Goal: Communication & Community: Answer question/provide support

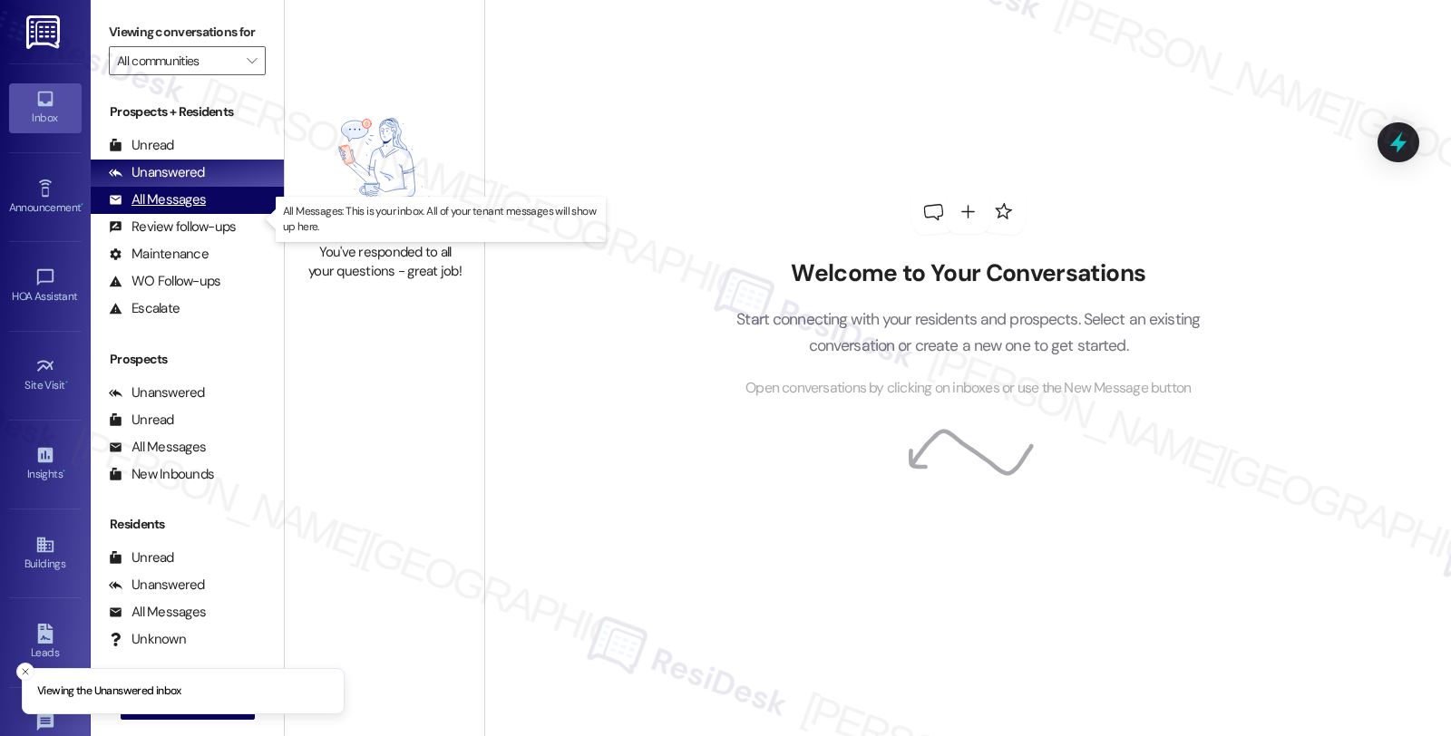
click at [192, 209] on div "All Messages" at bounding box center [157, 199] width 97 height 19
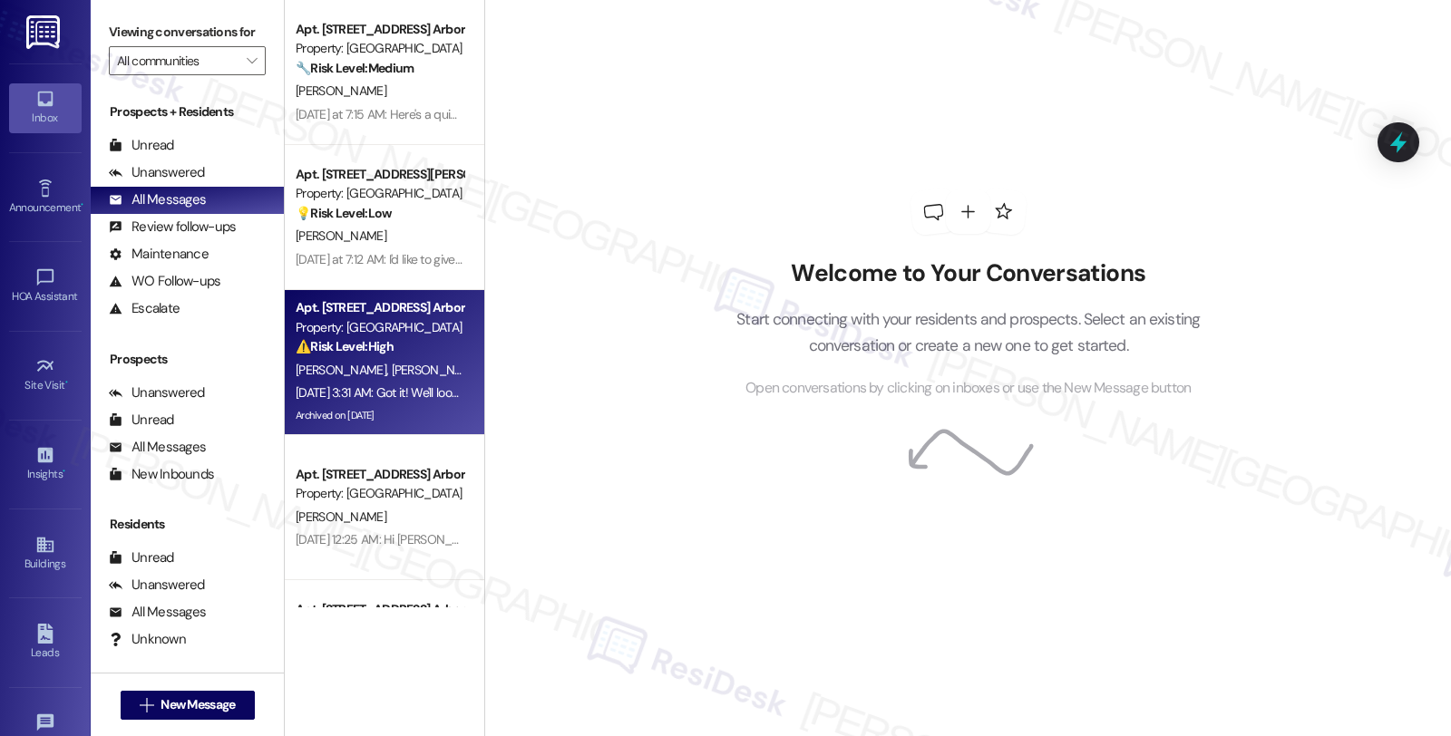
click at [386, 377] on div "[PERSON_NAME] [PERSON_NAME]" at bounding box center [379, 370] width 171 height 23
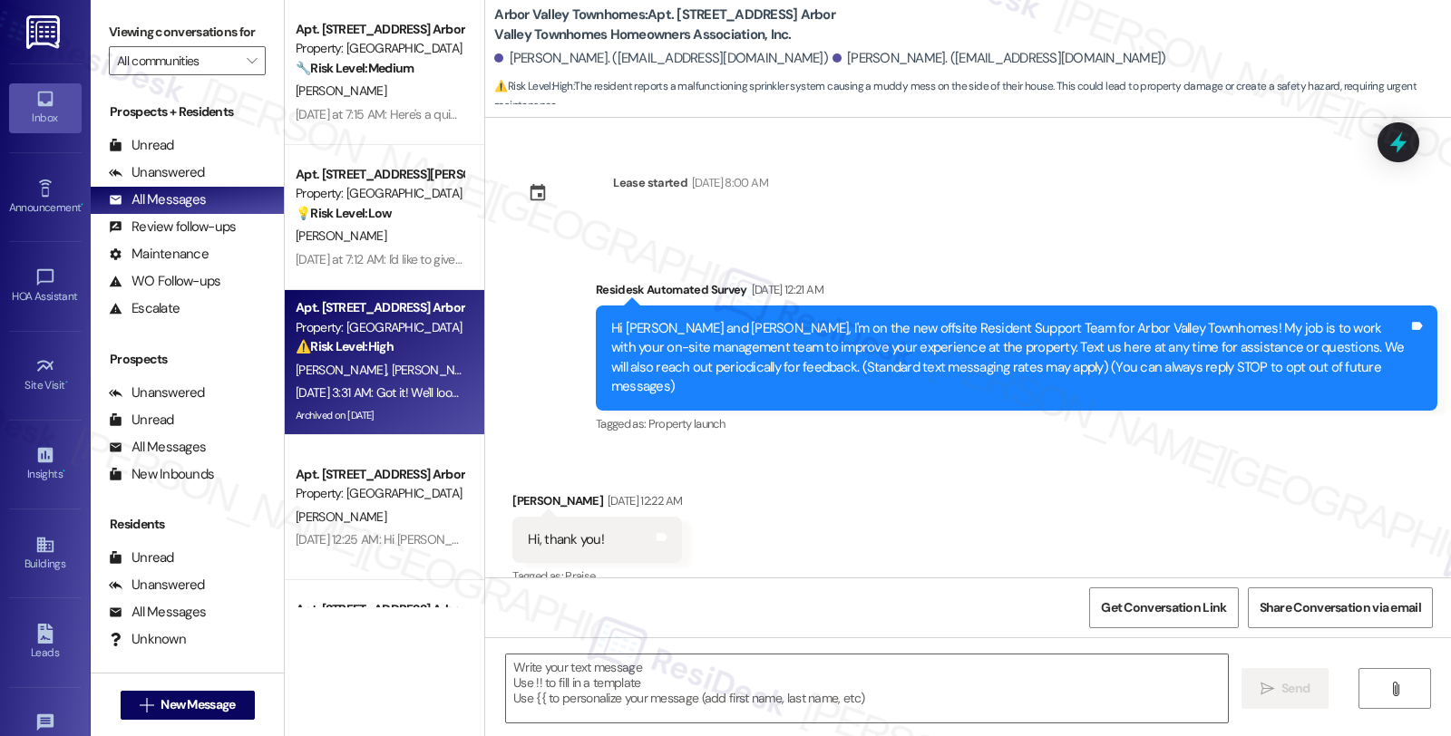
scroll to position [9005, 0]
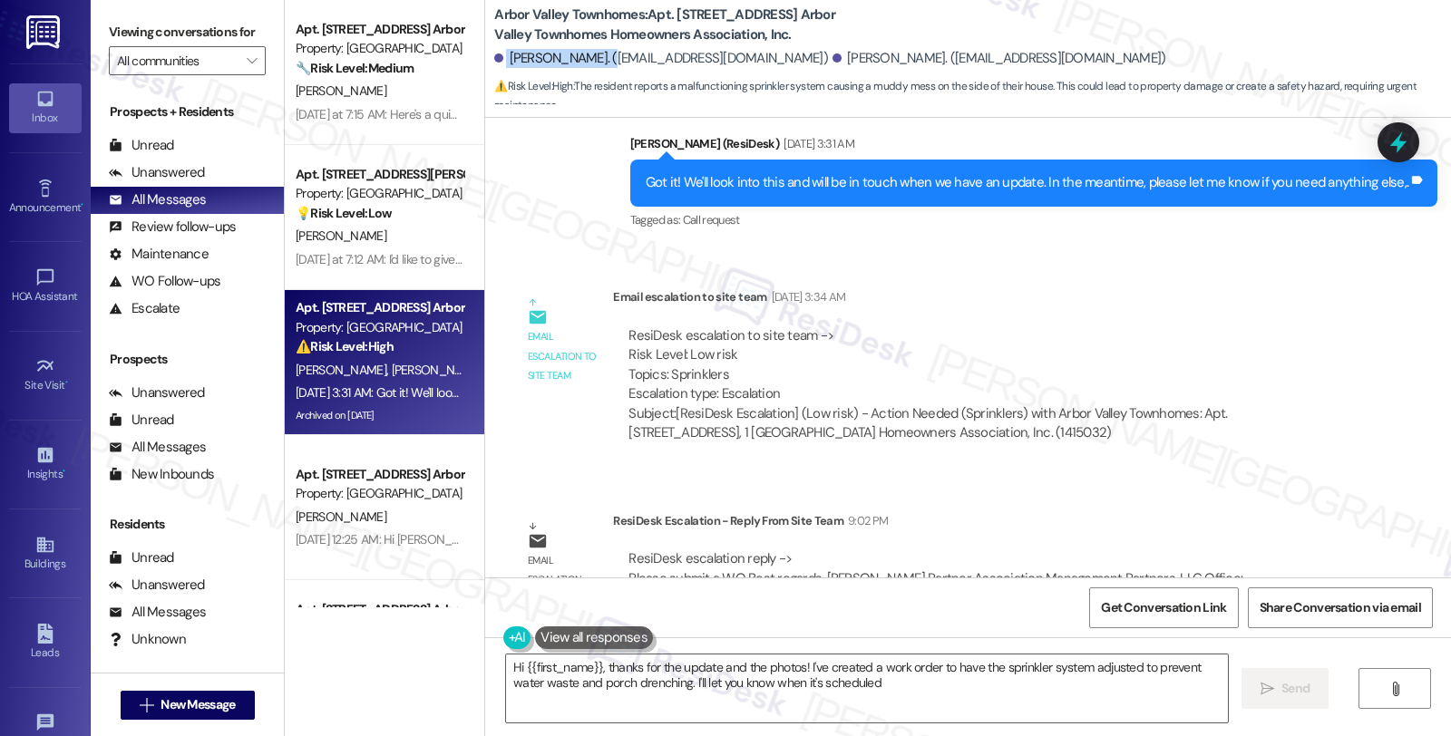
type textarea "Hi {{first_name}}, thanks for the update and the photos! I've created a work or…"
drag, startPoint x: 492, startPoint y: 56, endPoint x: 593, endPoint y: 68, distance: 101.3
click at [593, 68] on div "[PERSON_NAME]. ([EMAIL_ADDRESS][DOMAIN_NAME])" at bounding box center [661, 58] width 334 height 19
copy div "[PERSON_NAME]"
click at [681, 9] on b "Arbor Valley Townhomes: Apt. [STREET_ADDRESS] Arbor Valley Townhomes Homeowners…" at bounding box center [675, 24] width 363 height 39
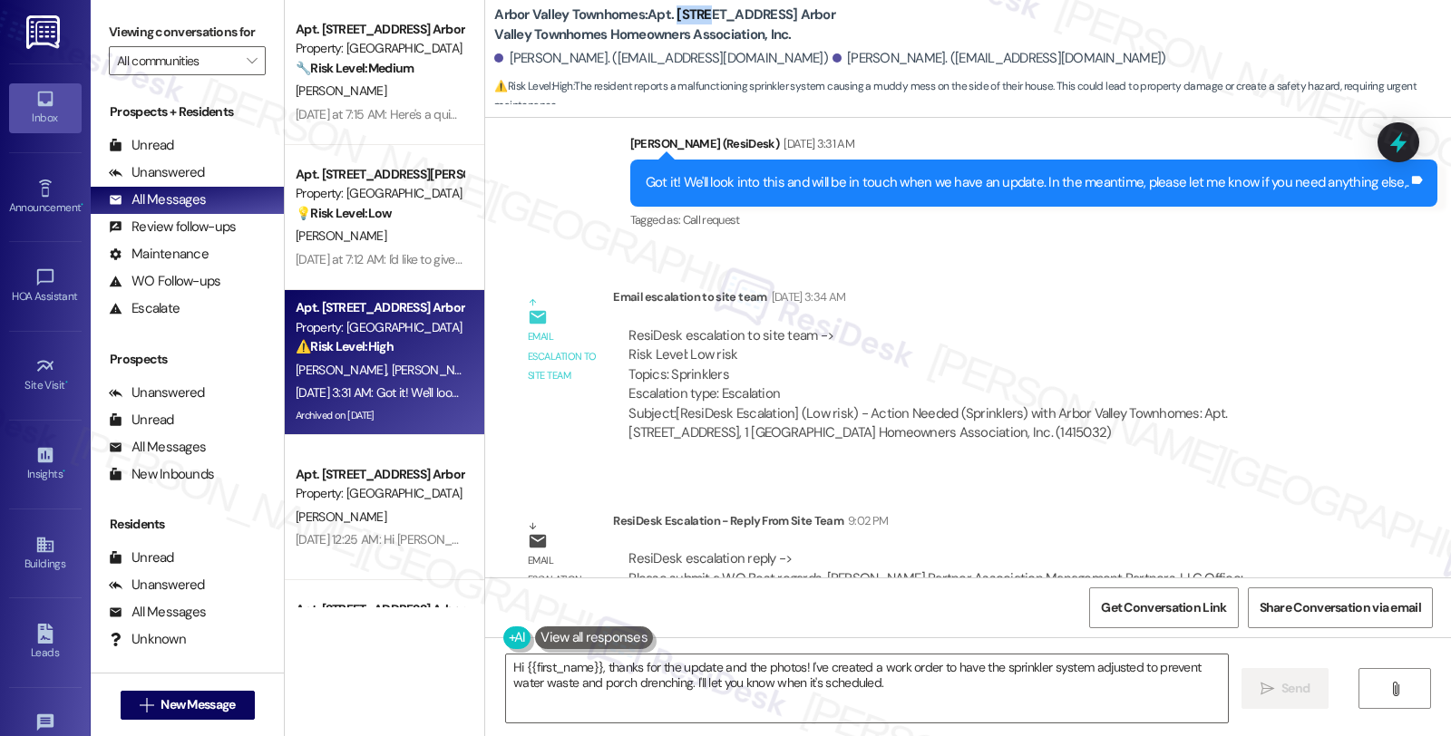
click at [681, 9] on b "Arbor Valley Townhomes: Apt. [STREET_ADDRESS] Arbor Valley Townhomes Homeowners…" at bounding box center [675, 24] width 363 height 39
copy b "1061"
drag, startPoint x: 494, startPoint y: 56, endPoint x: 595, endPoint y: 62, distance: 100.8
click at [595, 62] on div "[PERSON_NAME]. ([EMAIL_ADDRESS][DOMAIN_NAME])" at bounding box center [661, 58] width 334 height 19
copy div "[PERSON_NAME]."
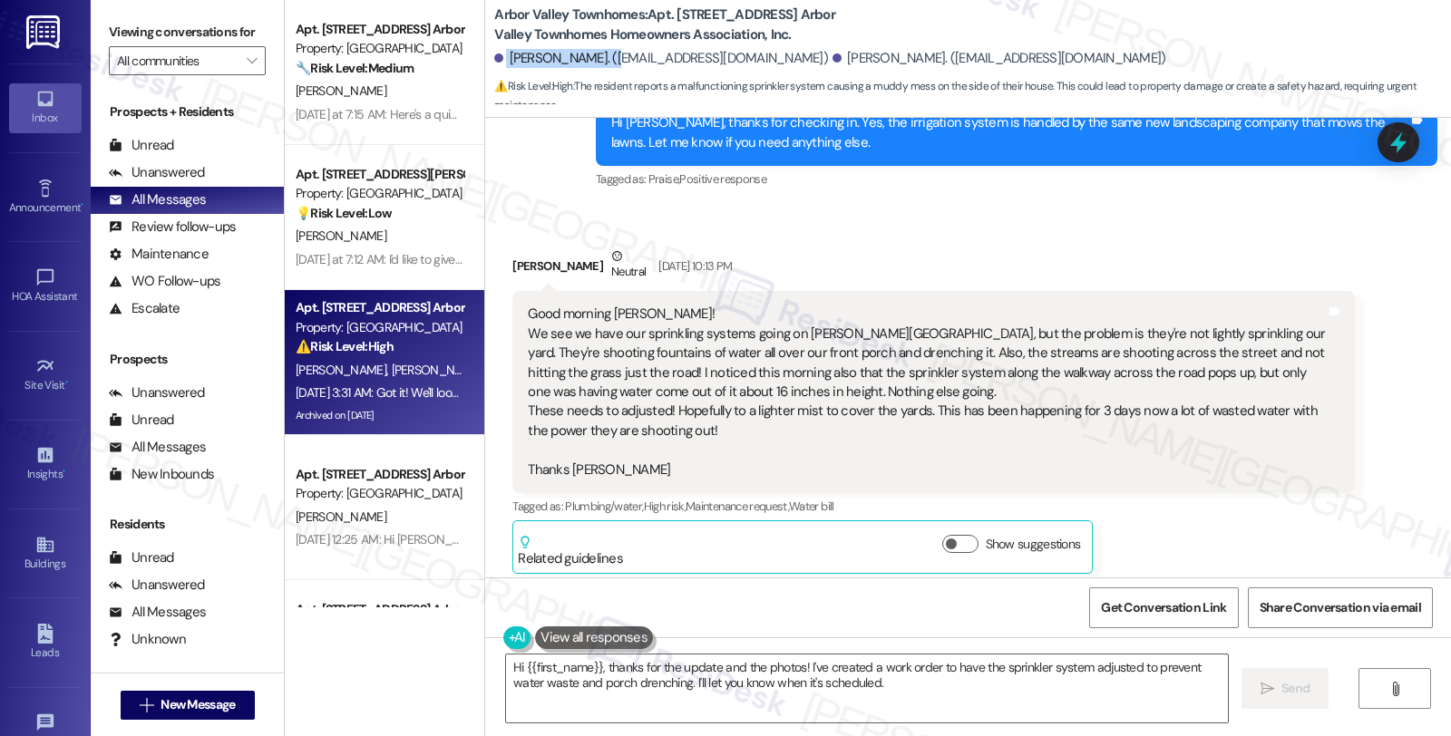
scroll to position [6184, 0]
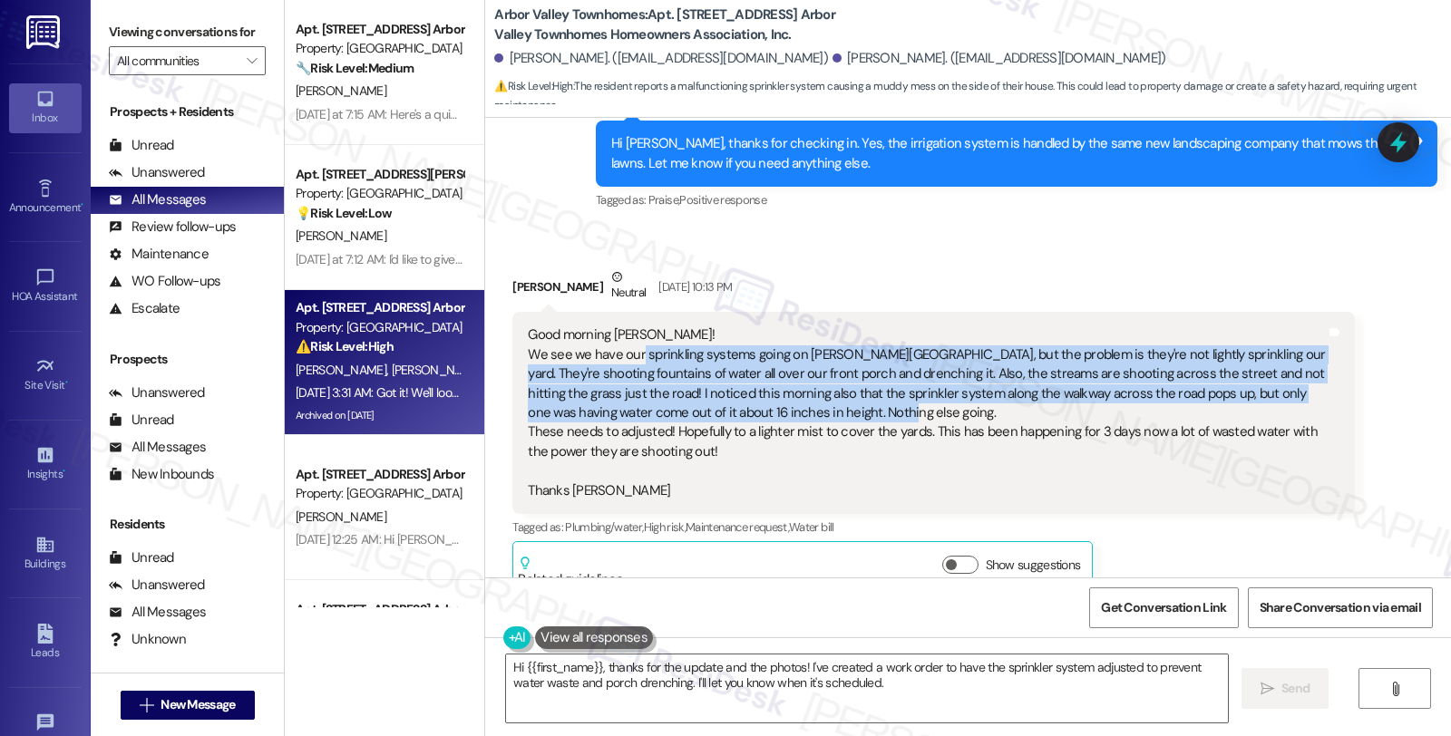
drag, startPoint x: 627, startPoint y: 295, endPoint x: 849, endPoint y: 356, distance: 229.7
click at [849, 356] on div "Good morning [PERSON_NAME]! We see we have our sprinkling systems going on [PER…" at bounding box center [926, 412] width 797 height 175
copy div "sprinkling systems going on [PERSON_NAME][GEOGRAPHIC_DATA], but the problem is …"
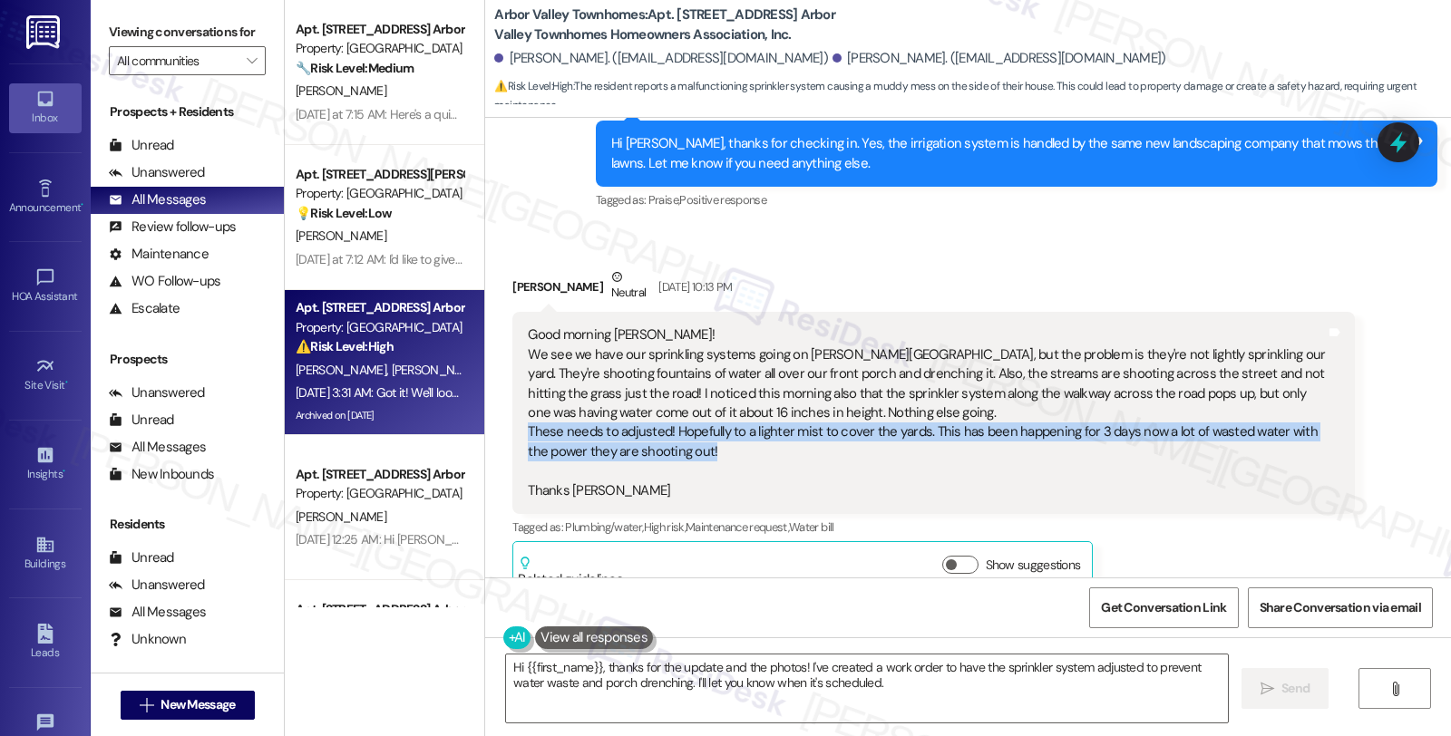
drag, startPoint x: 512, startPoint y: 376, endPoint x: 732, endPoint y: 396, distance: 220.3
click at [732, 396] on div "Good morning [PERSON_NAME]! We see we have our sprinkling systems going on [PER…" at bounding box center [926, 412] width 801 height 175
copy div "These needs to adjusted! Hopefully to a lighter mist to cover the yards. This h…"
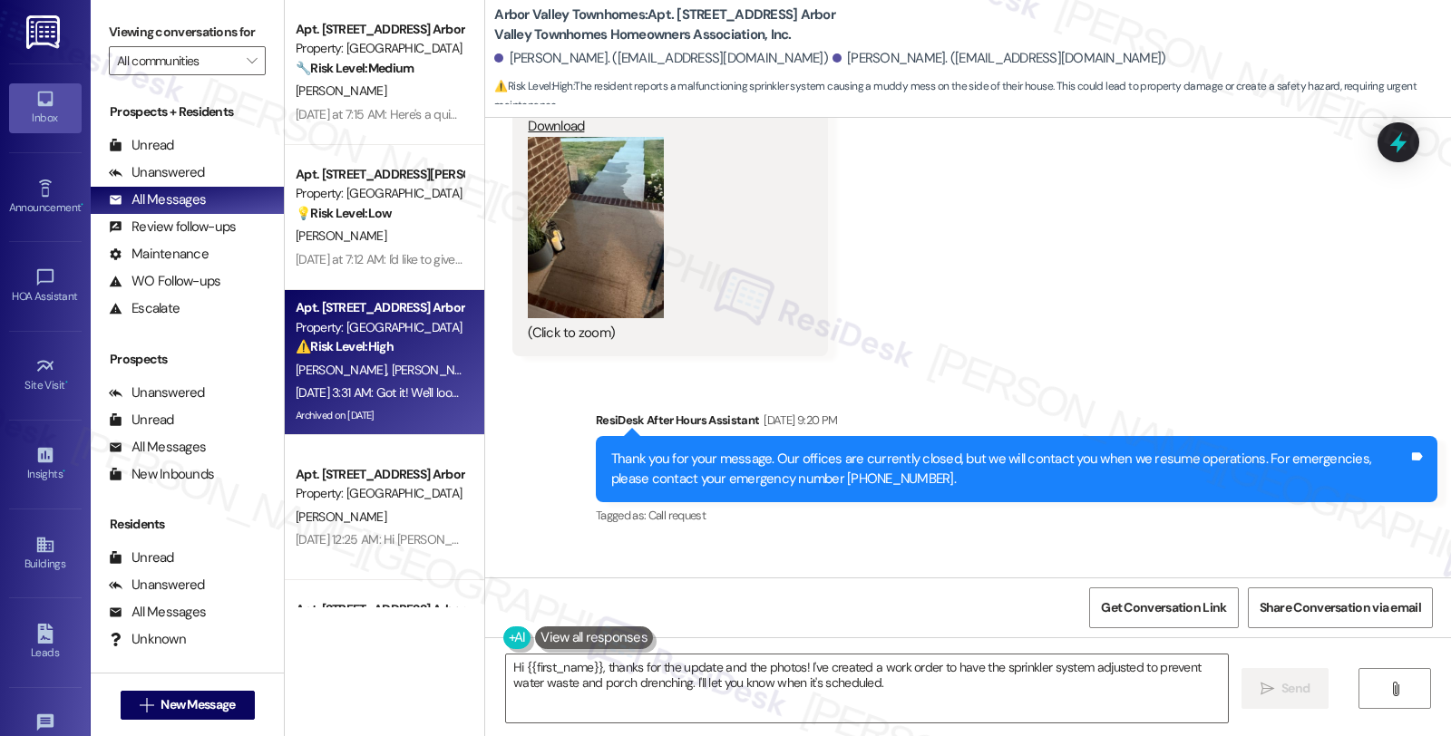
scroll to position [7192, 0]
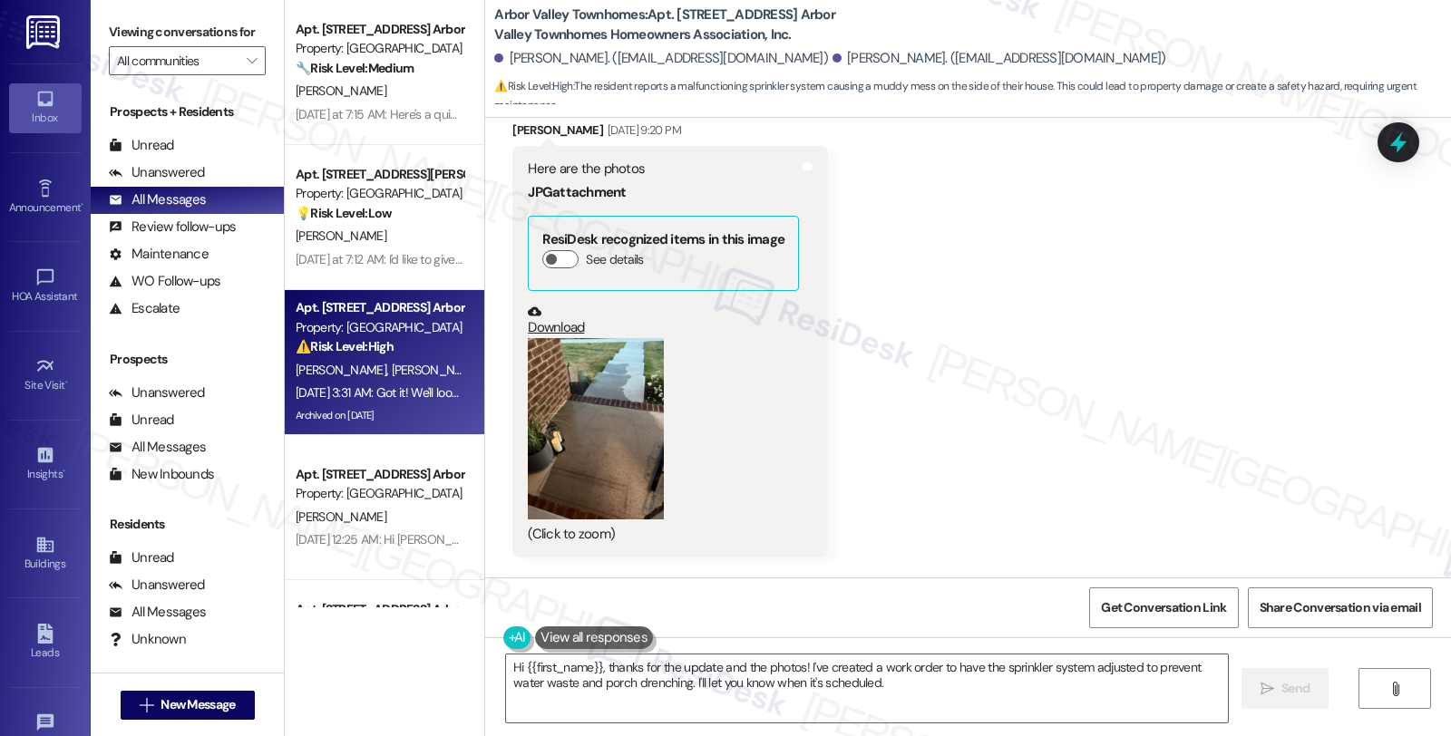
click at [563, 305] on link "Download" at bounding box center [663, 321] width 271 height 32
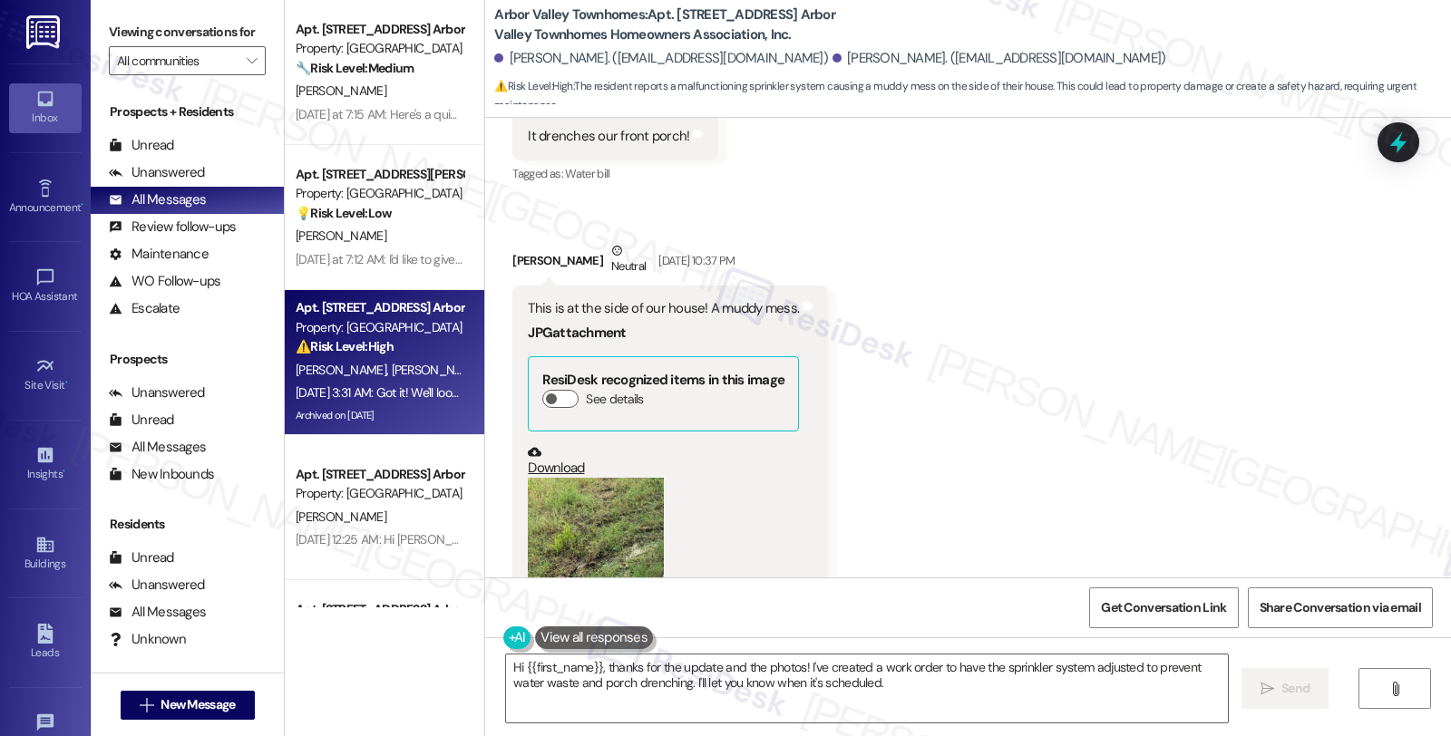
scroll to position [8199, 0]
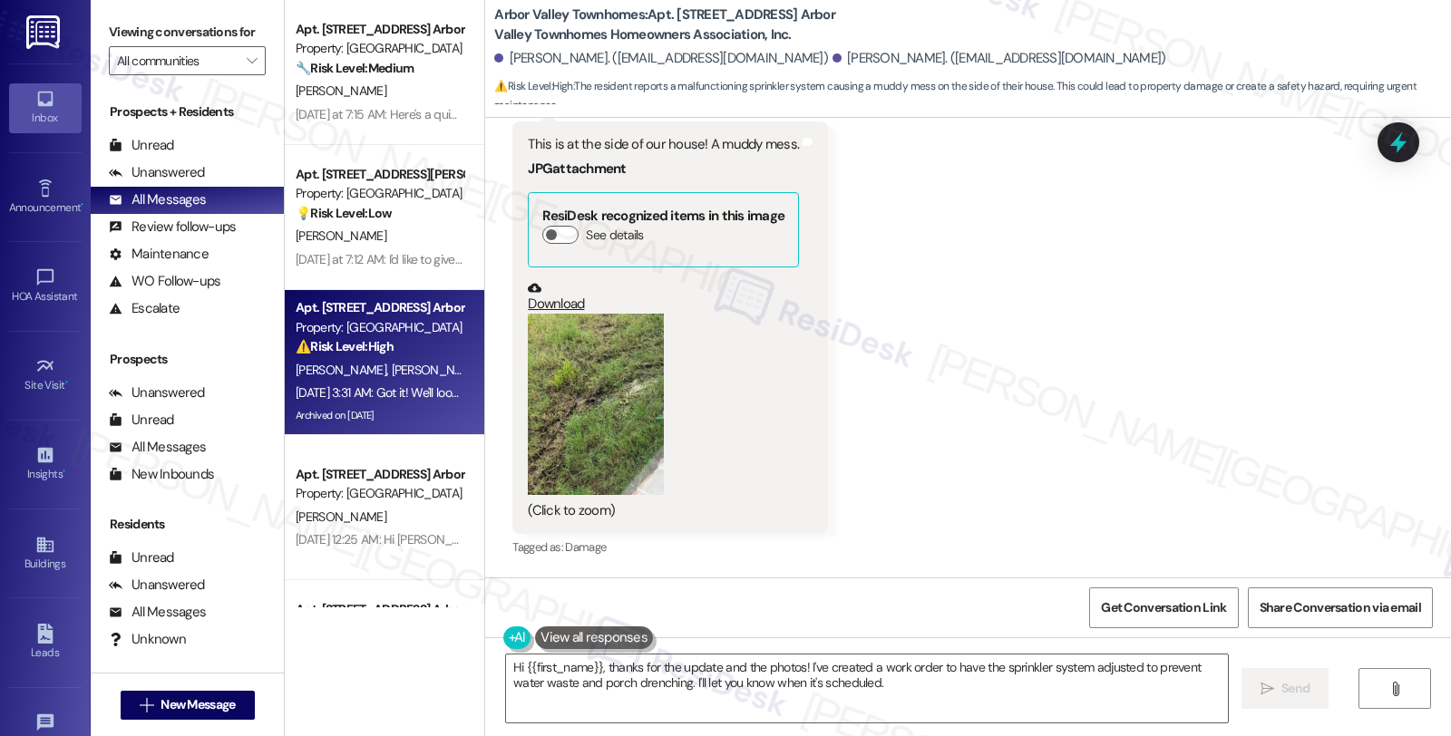
click at [556, 314] on button "Zoom image" at bounding box center [596, 404] width 136 height 181
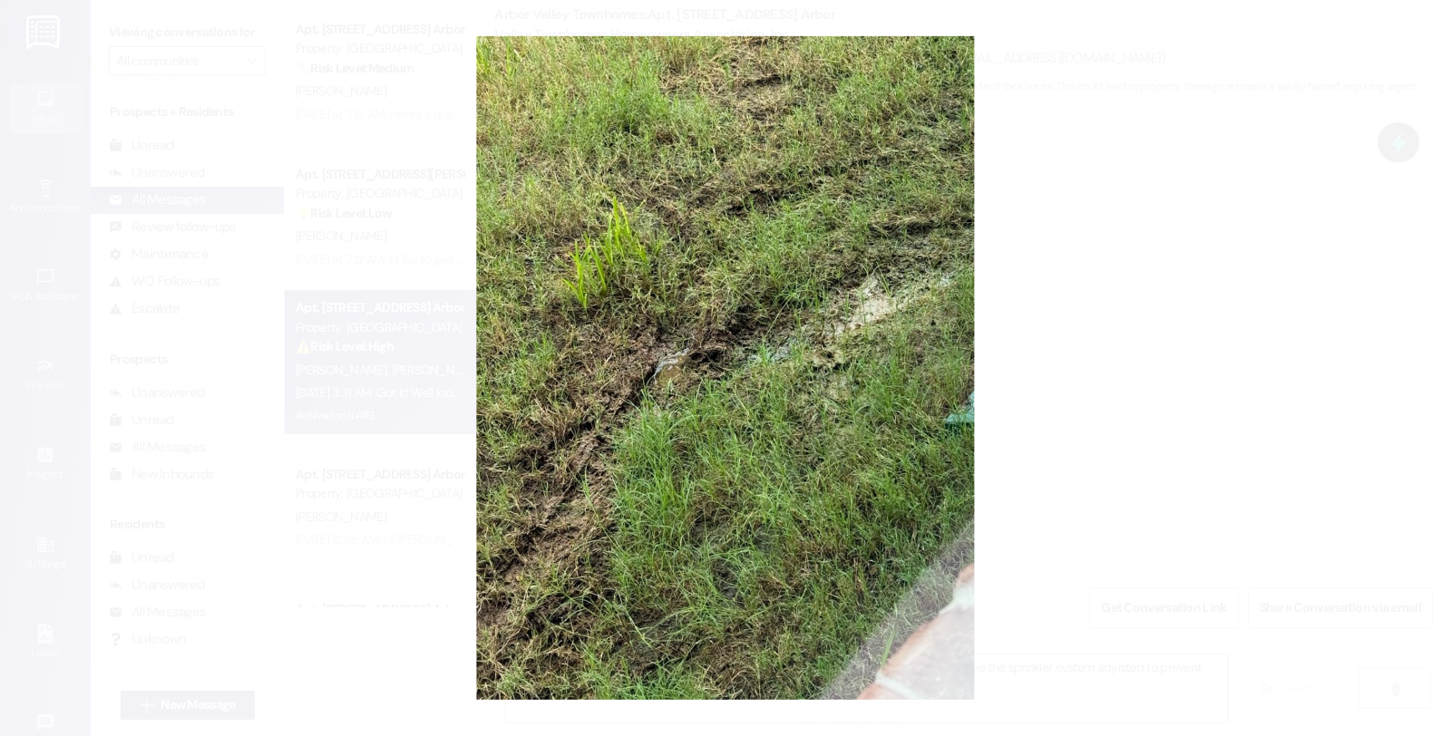
click at [707, 310] on button "Unzoom image" at bounding box center [725, 368] width 1451 height 736
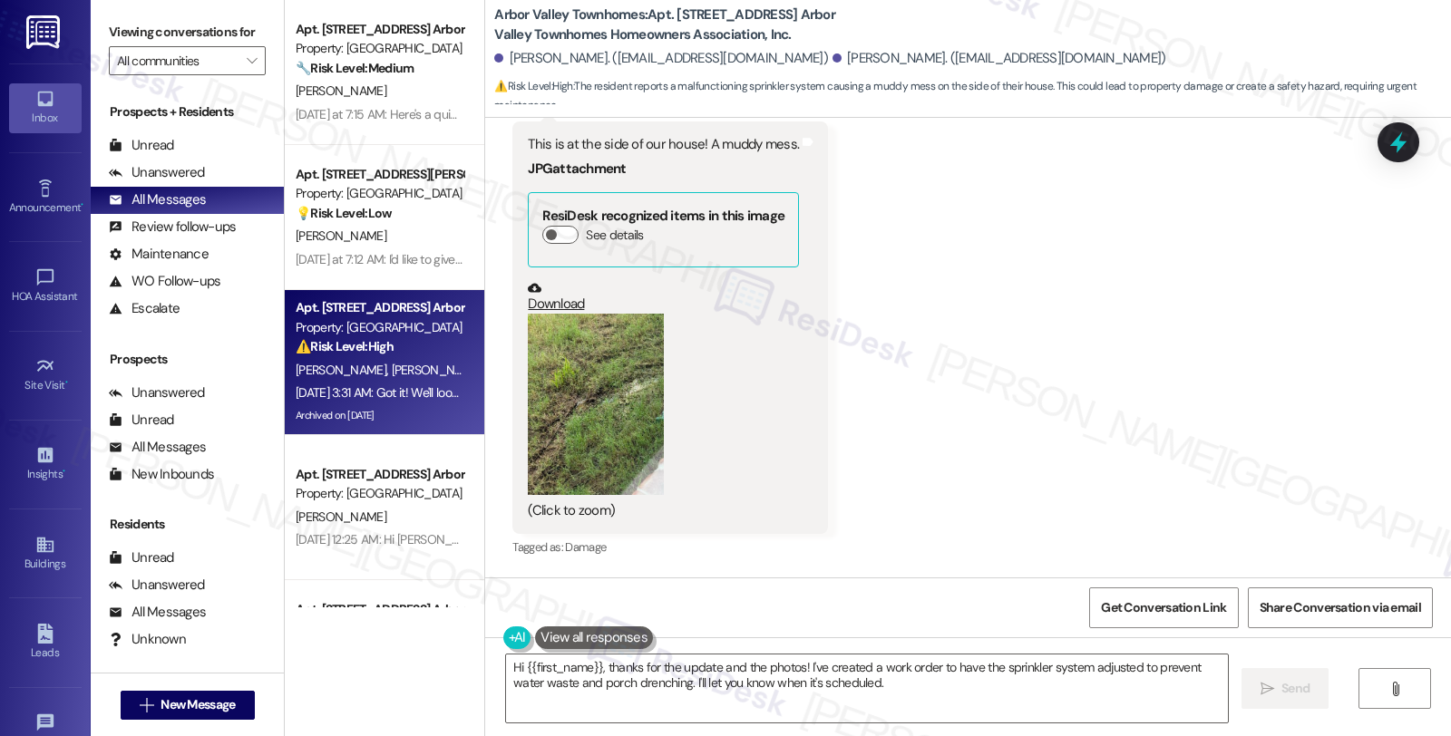
click at [528, 281] on link "Download" at bounding box center [663, 297] width 271 height 32
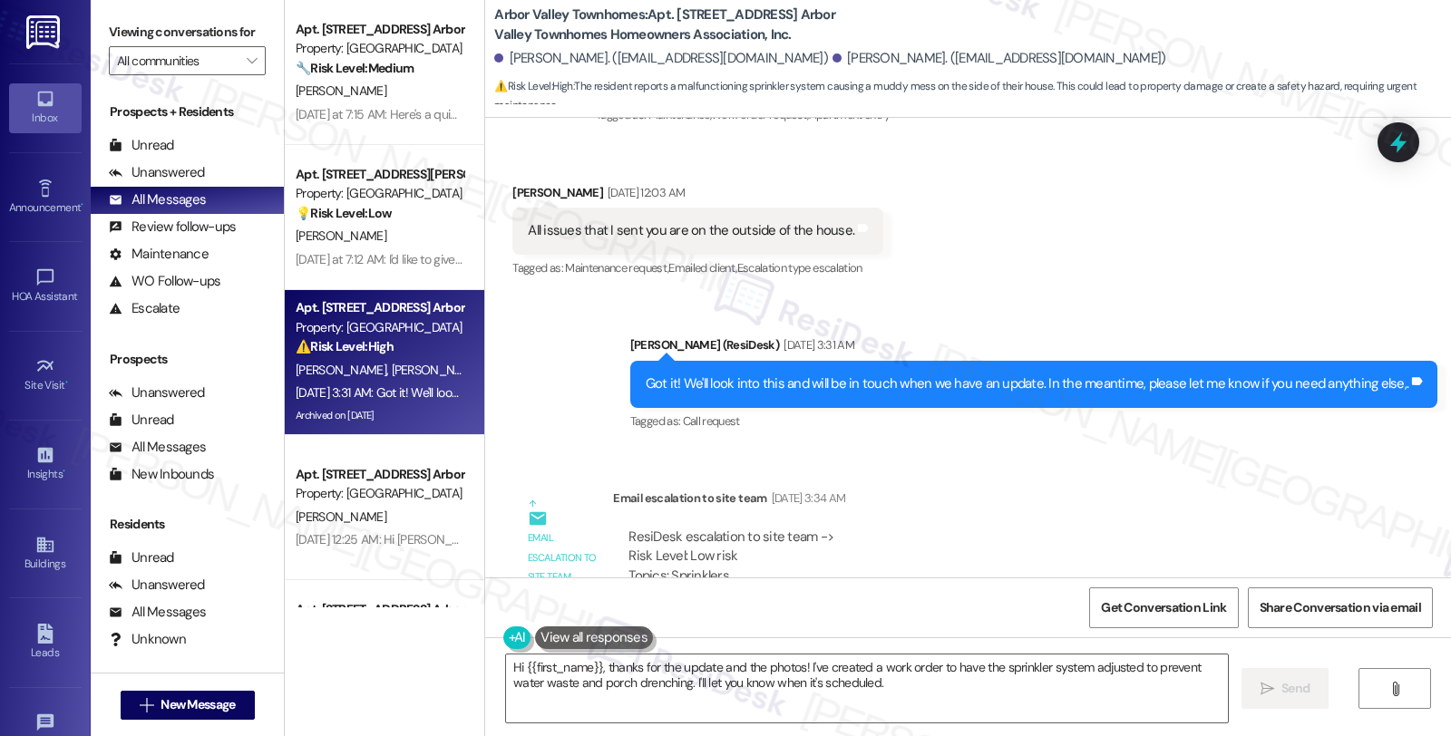
scroll to position [9005, 0]
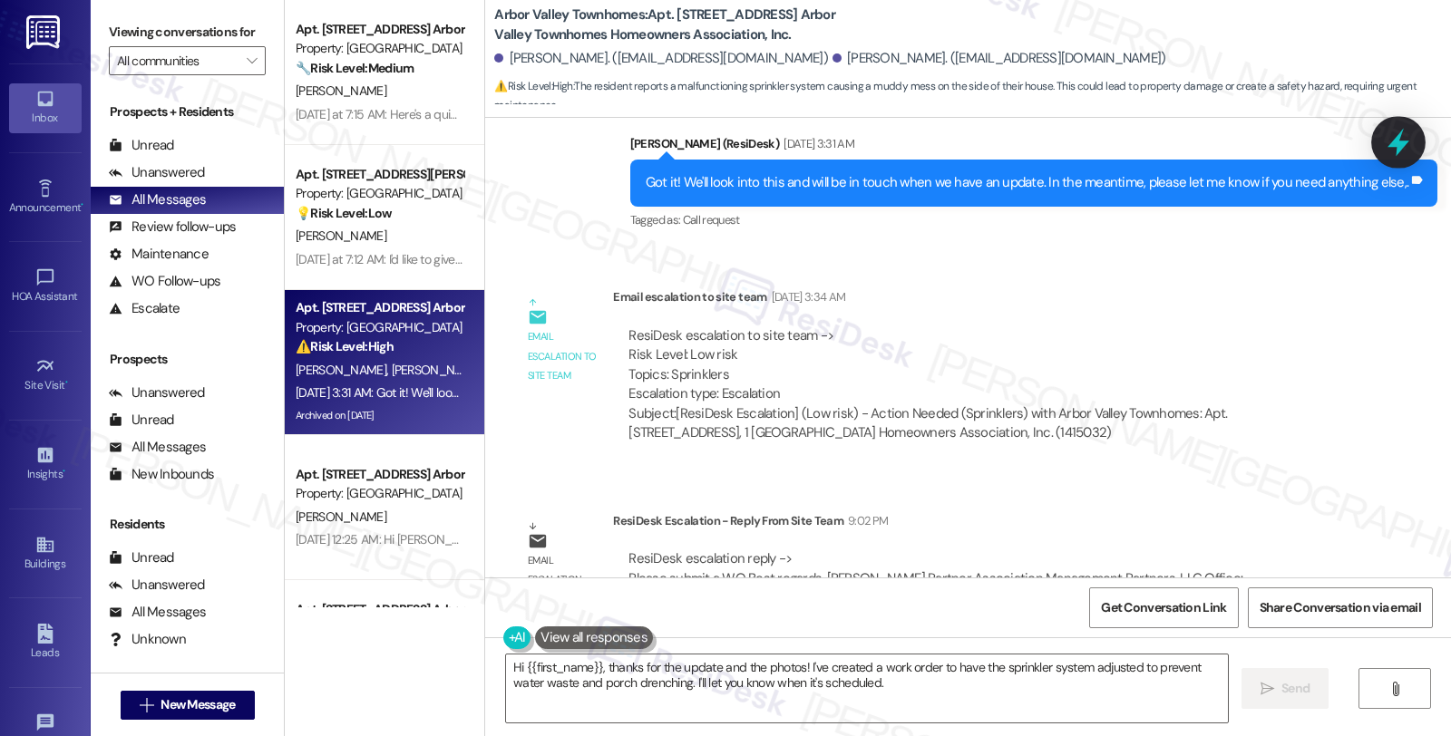
click at [1410, 133] on icon at bounding box center [1398, 142] width 31 height 31
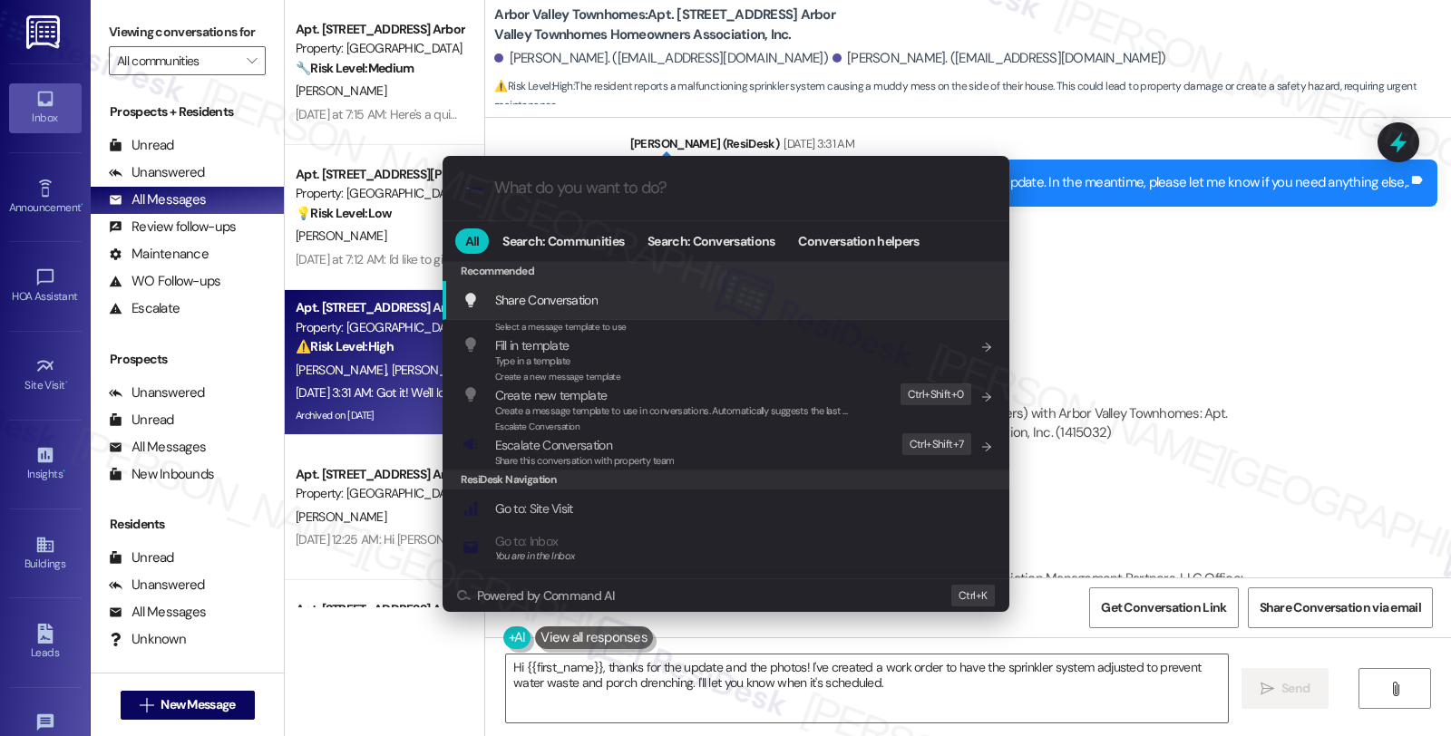
click at [575, 186] on input "What do you want to do?" at bounding box center [740, 188] width 492 height 19
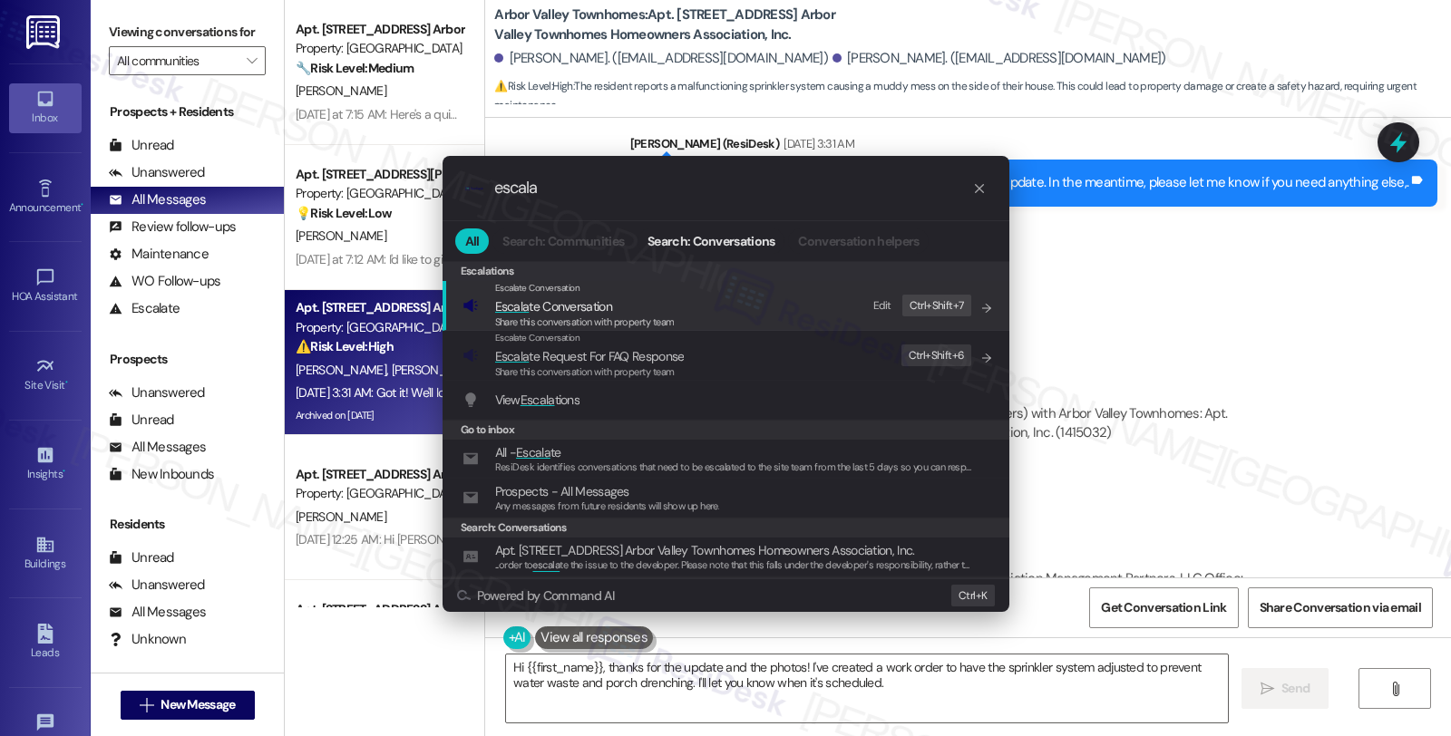
type input "escala"
click at [592, 321] on span "Share this conversation with property team" at bounding box center [585, 322] width 180 height 13
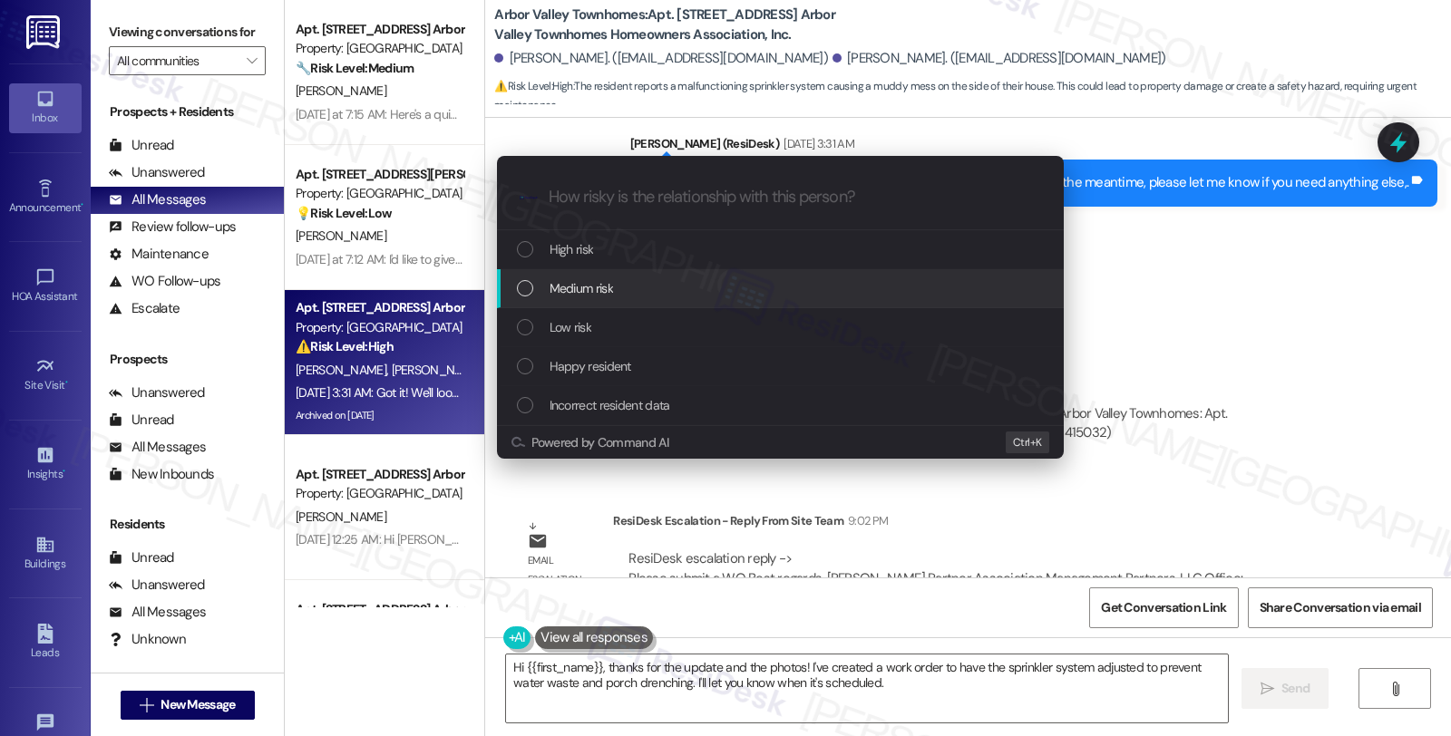
click at [577, 297] on span "Medium risk" at bounding box center [580, 288] width 63 height 20
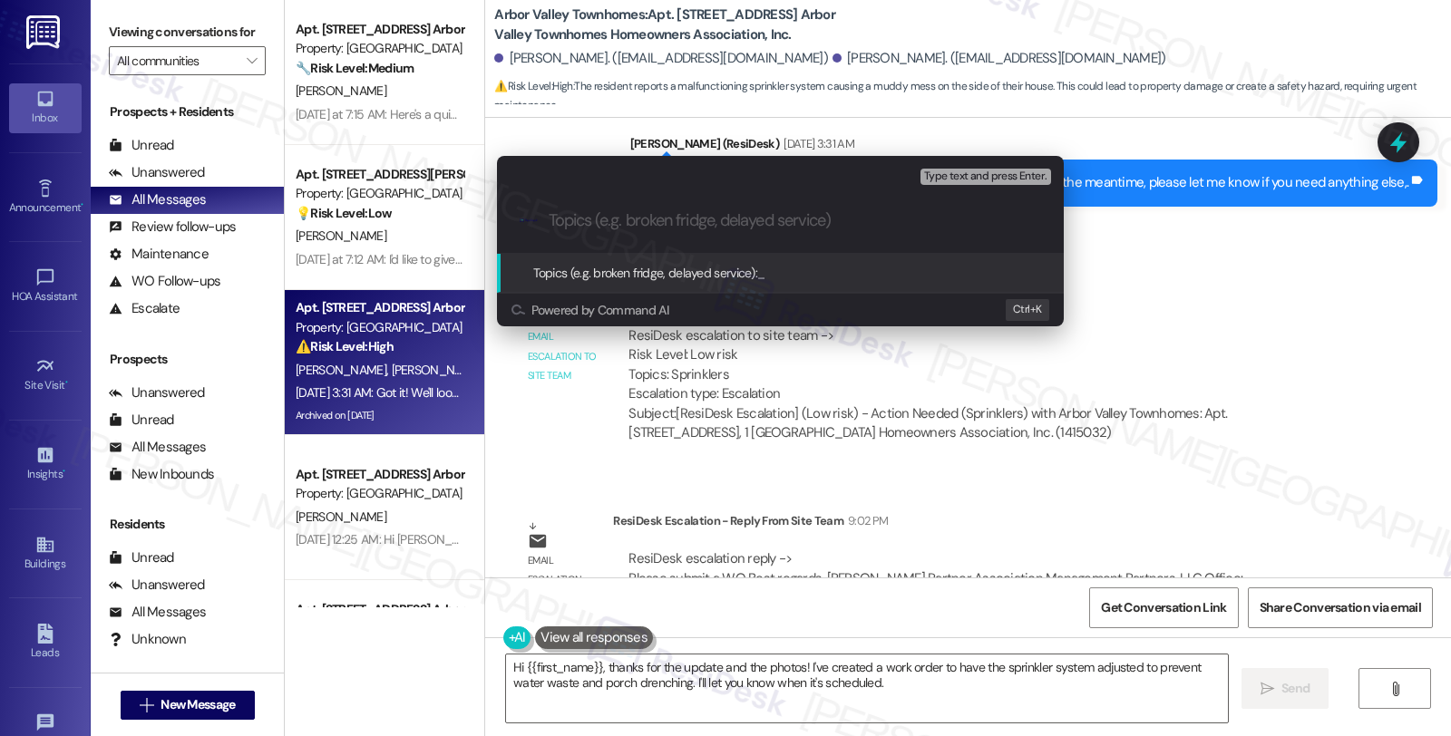
paste input "#110-1"
click at [549, 221] on input "#110-1 (sprinklers)" at bounding box center [788, 220] width 478 height 19
paste input "Work Order Filed by ResiDesk - WO #"
type input "Work Order Filed by ResiDesk - WO #110-1 (sprinklers)"
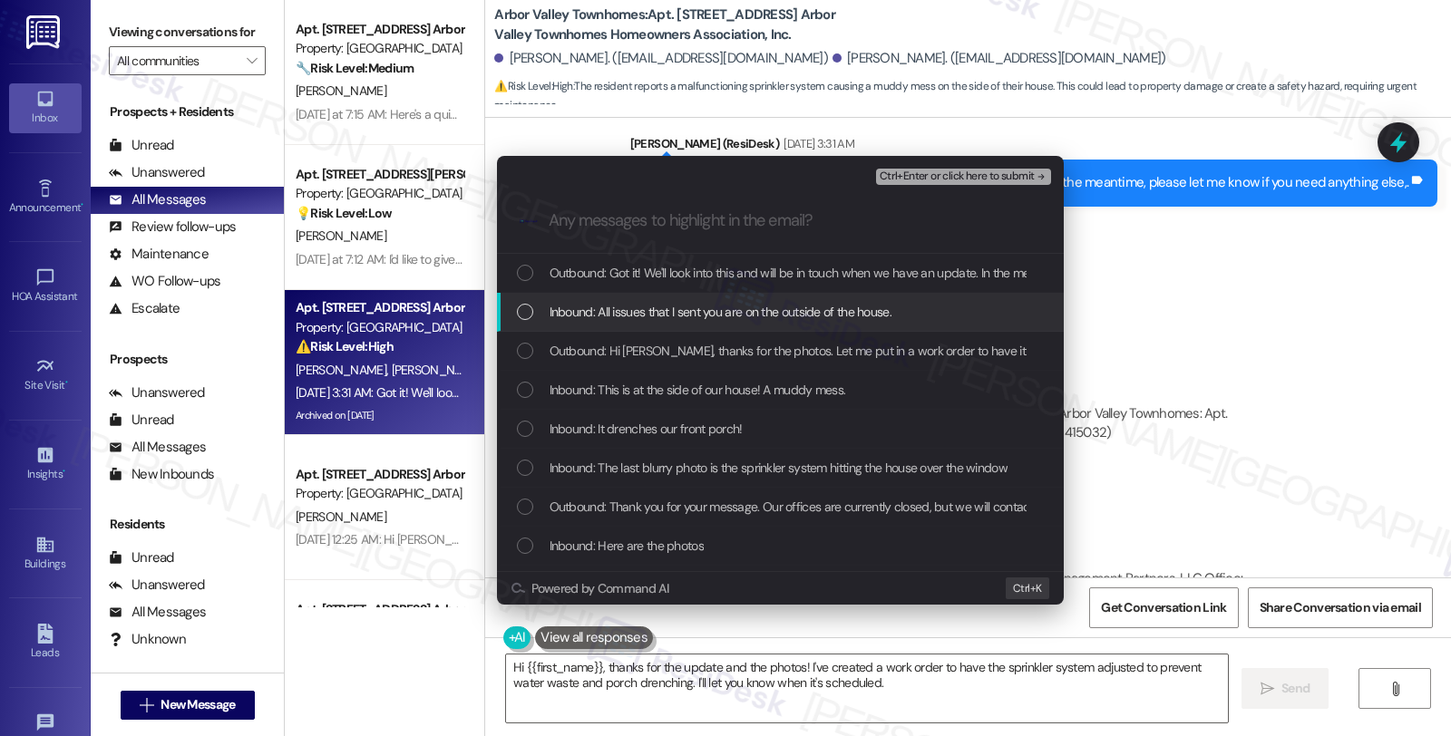
click at [737, 317] on span "Inbound: All issues that I sent you are on the outside of the house." at bounding box center [720, 312] width 342 height 20
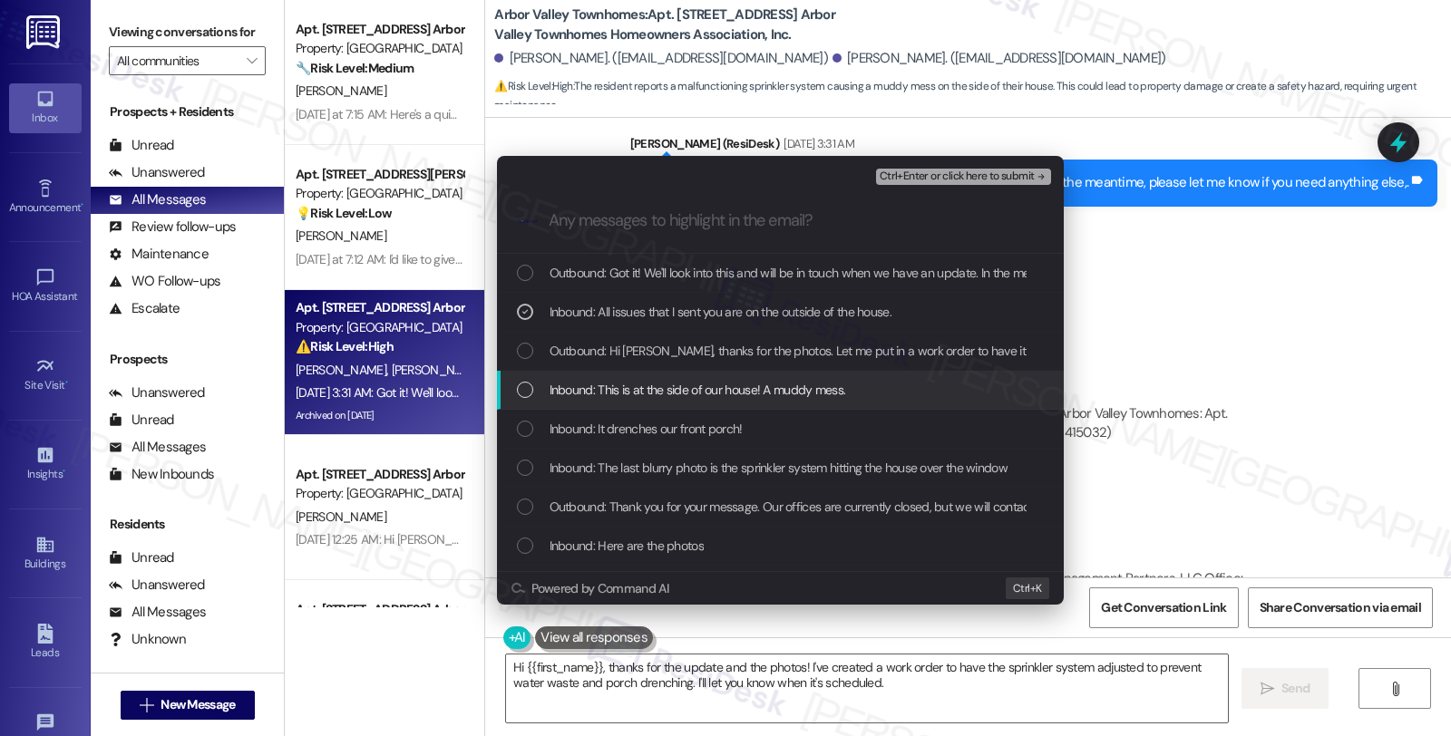
click at [726, 403] on div "Inbound: This is at the side of our house! A muddy mess." at bounding box center [780, 390] width 567 height 39
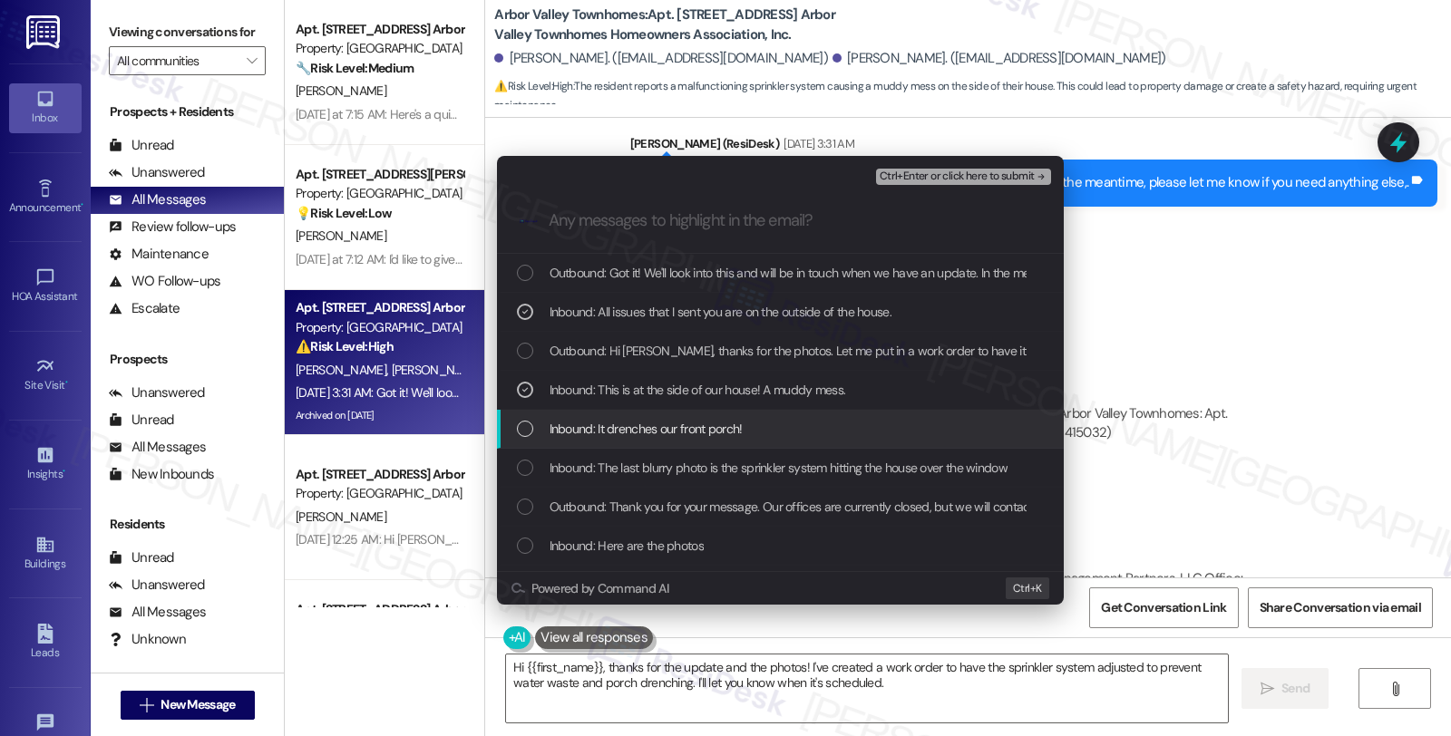
click at [713, 431] on span "Inbound: It drenches our front porch!" at bounding box center [645, 429] width 193 height 20
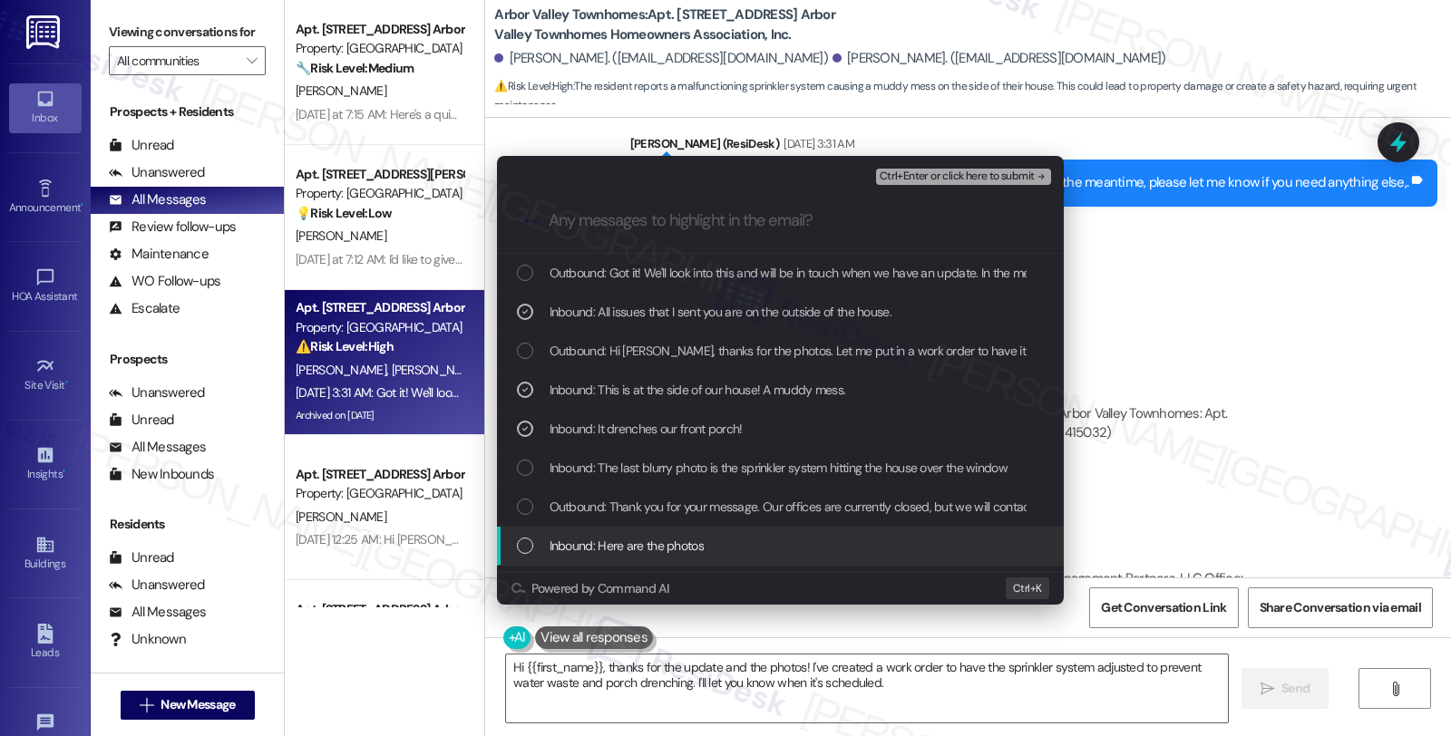
click at [680, 541] on span "Inbound: Here are the photos" at bounding box center [626, 546] width 154 height 20
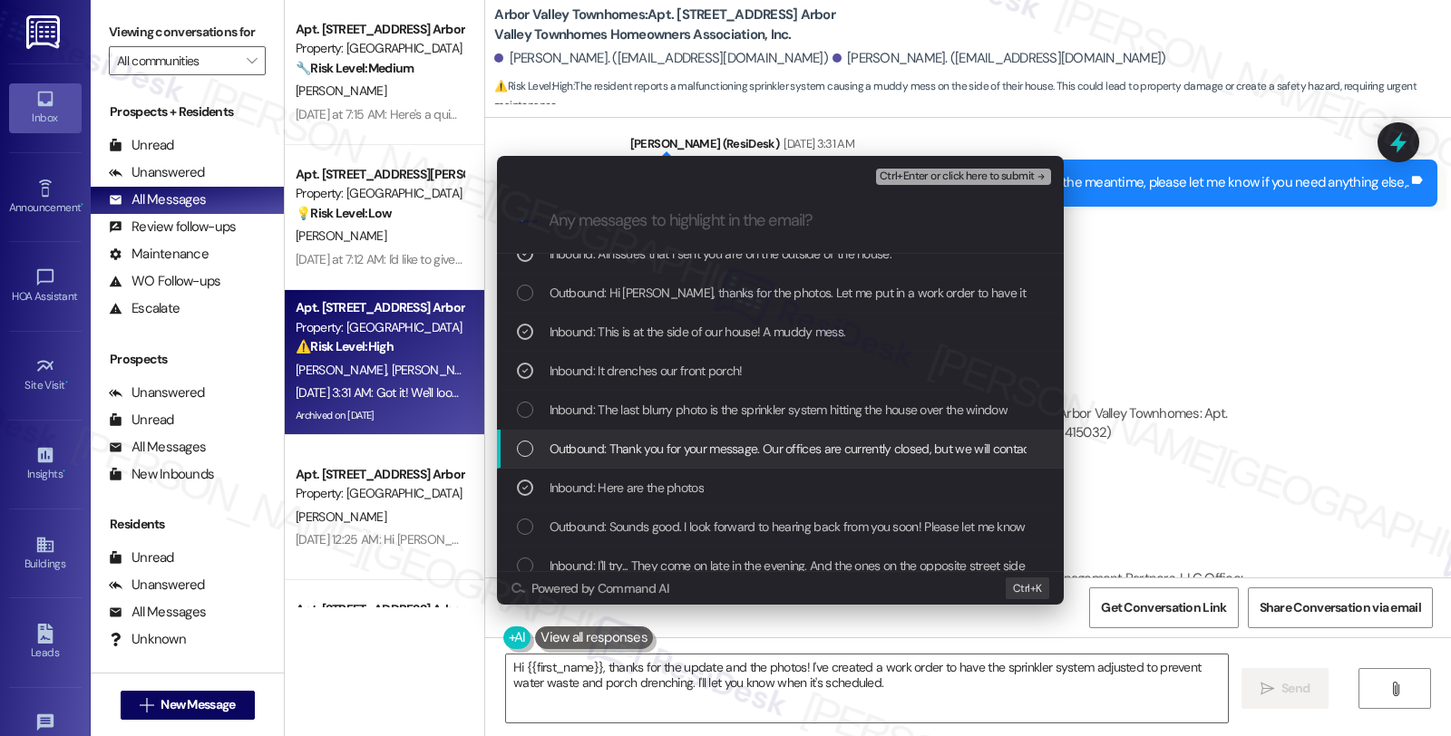
scroll to position [101, 0]
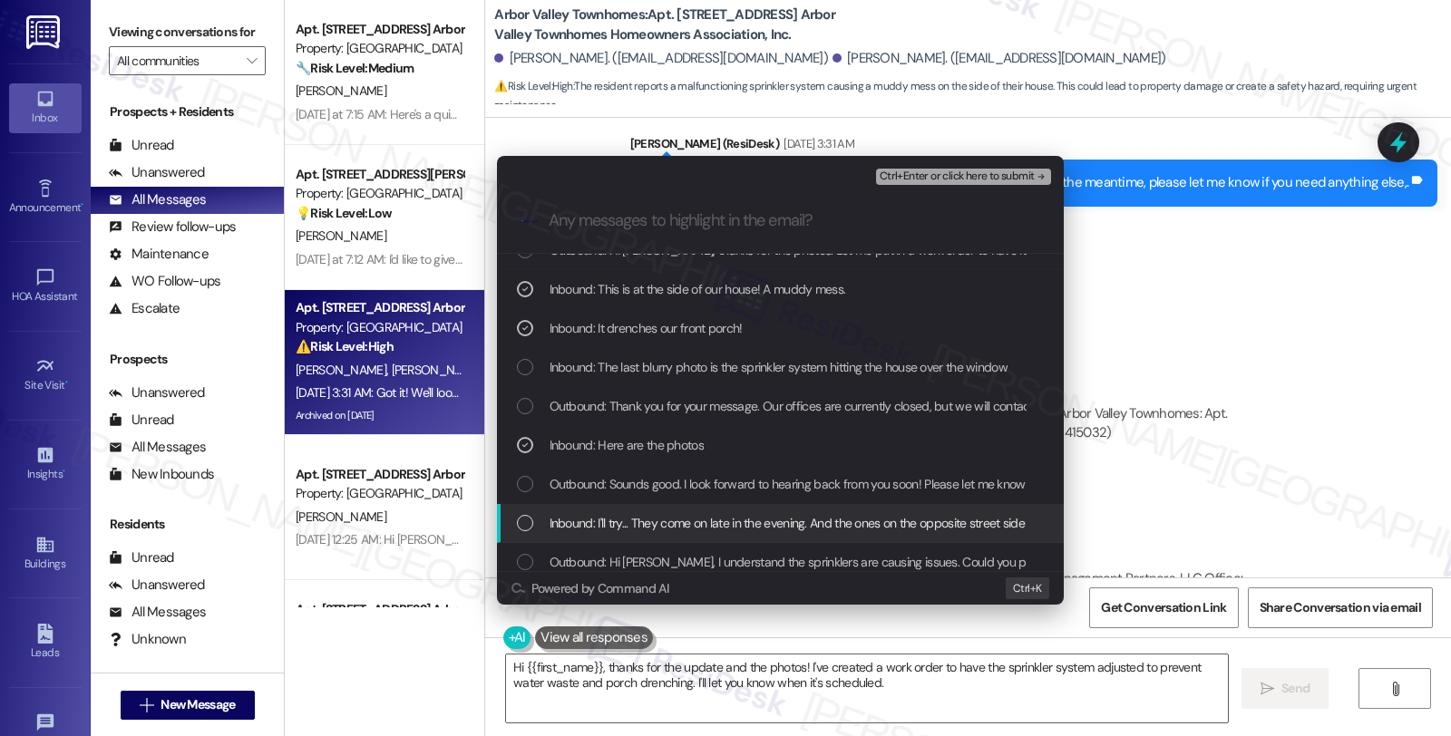
click at [671, 519] on span "Inbound: I'll try... They come on late in the evening. And the ones on the oppo…" at bounding box center [894, 523] width 691 height 20
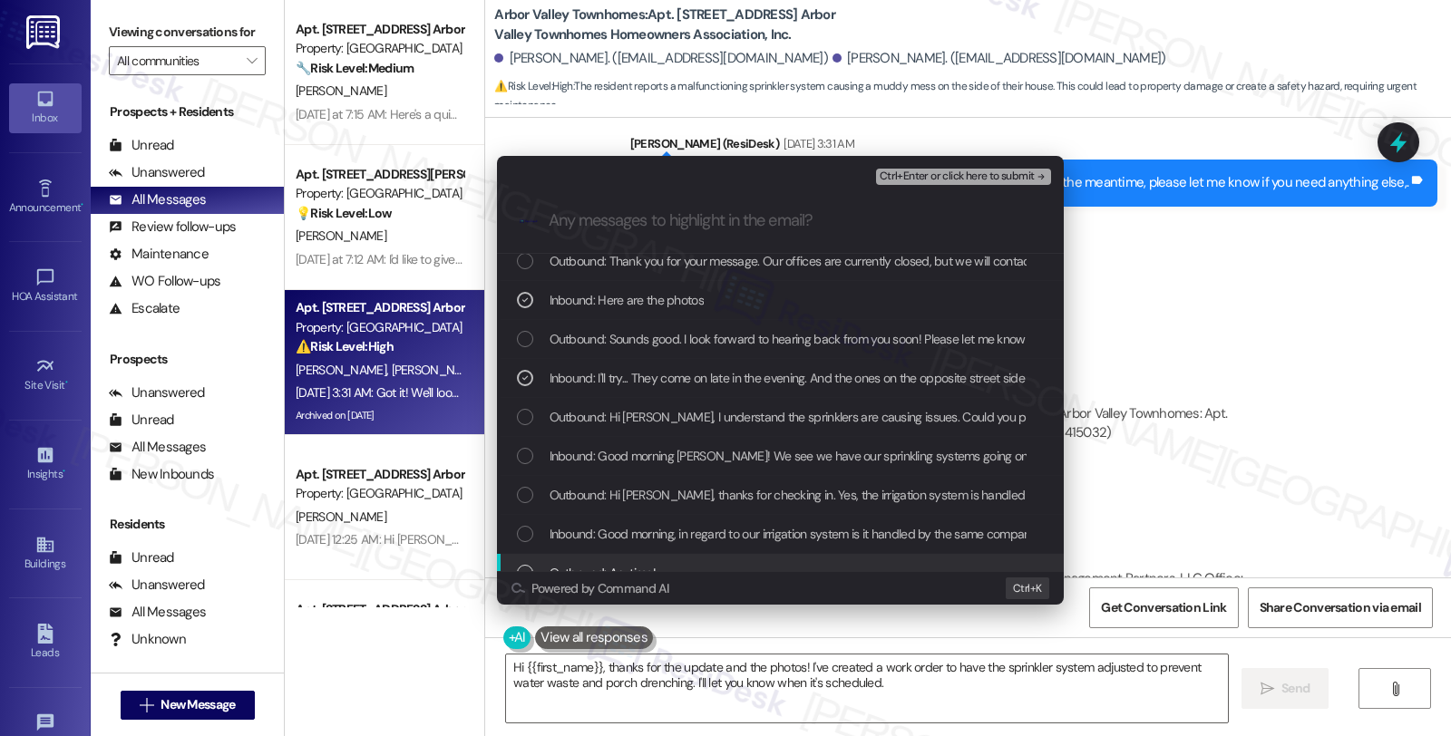
scroll to position [302, 0]
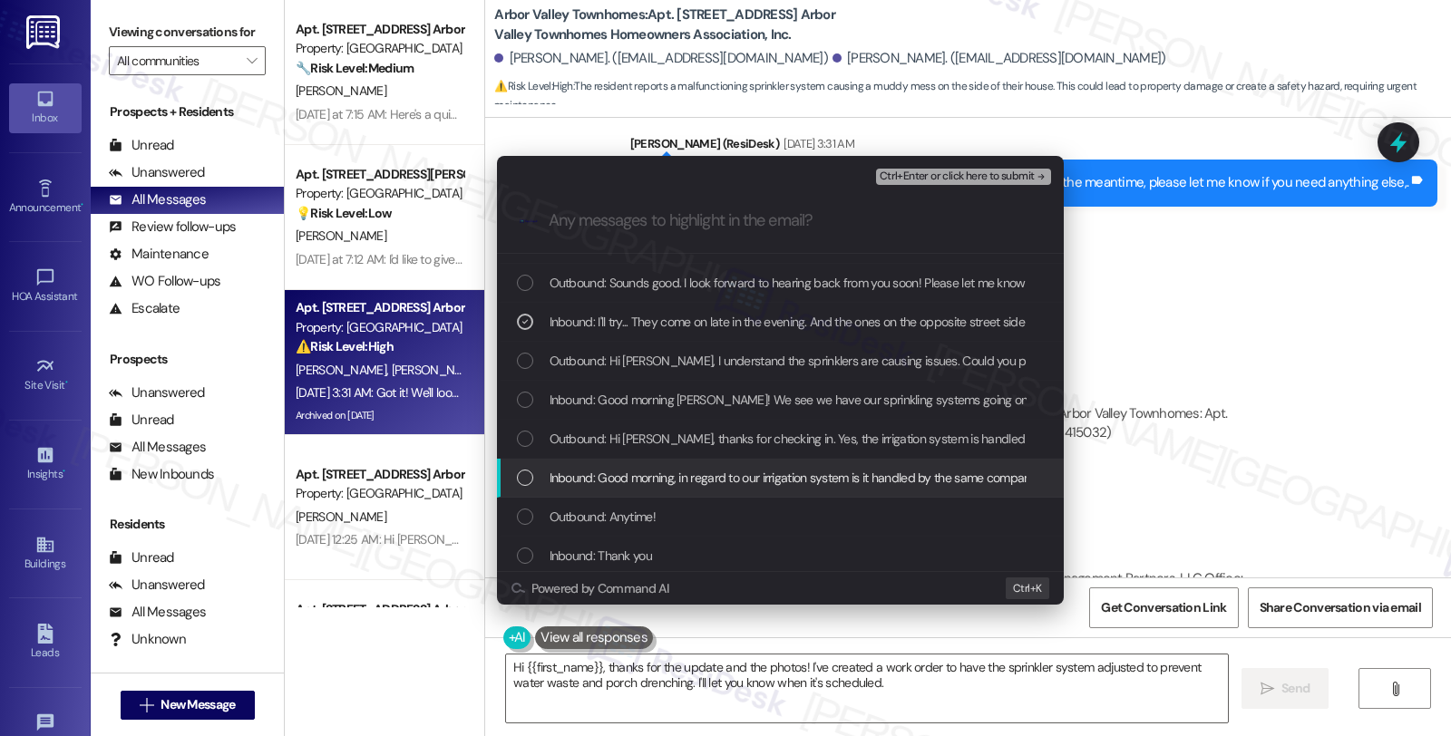
click at [714, 479] on span "Inbound: Good morning, in regard to our irrigation system is it handled by the …" at bounding box center [1108, 478] width 1118 height 20
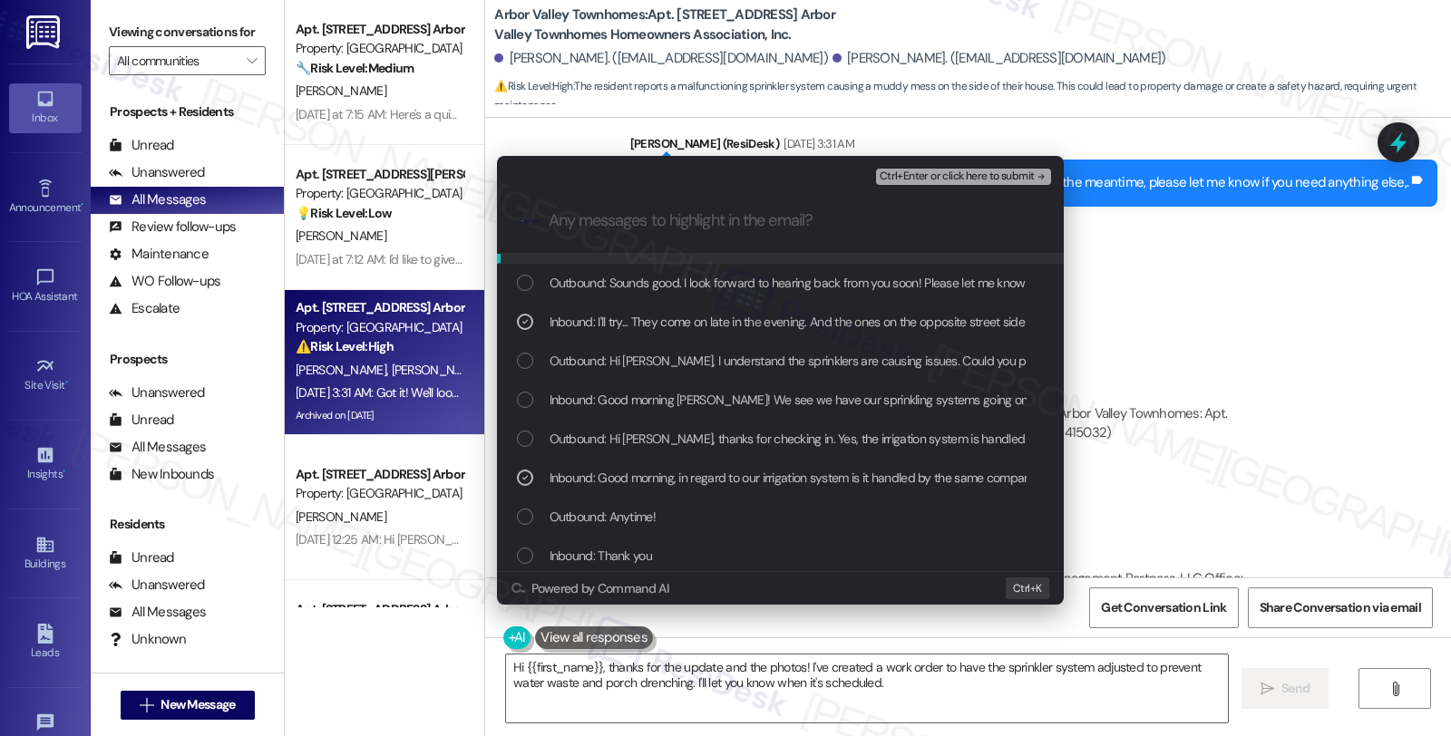
click at [917, 179] on span "Ctrl+Enter or click here to submit" at bounding box center [956, 176] width 155 height 13
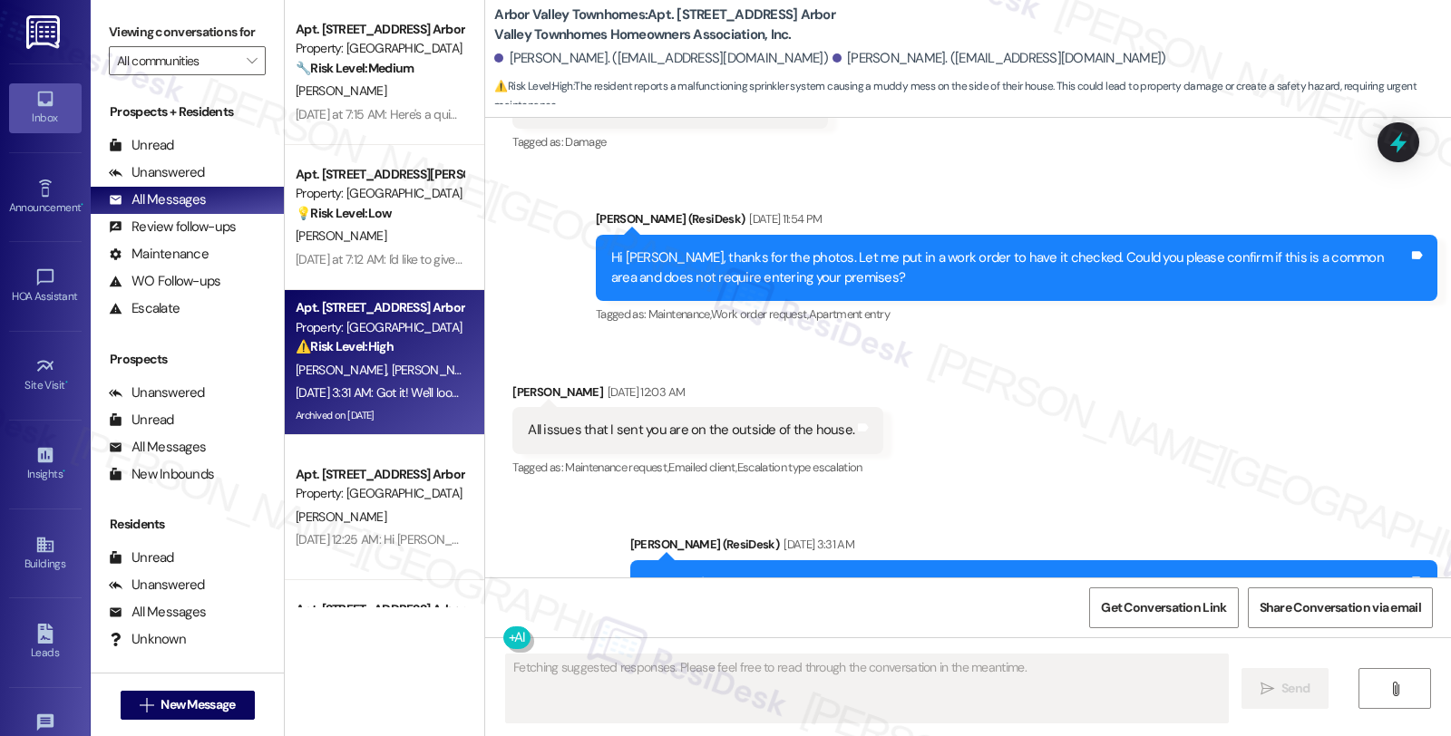
scroll to position [8463, 0]
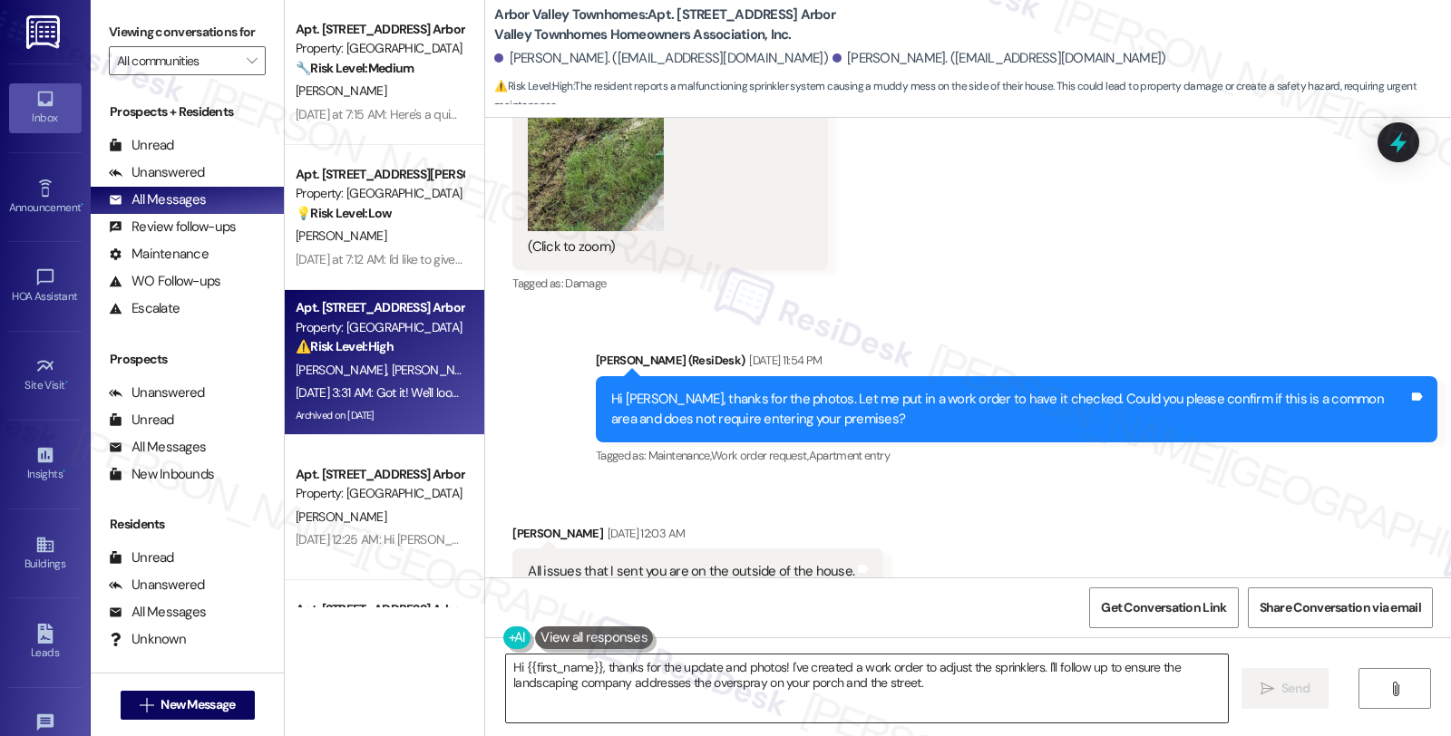
click at [510, 660] on textarea "Hi {{first_name}}, thanks for the update and photos! I've created a work order …" at bounding box center [867, 689] width 722 height 68
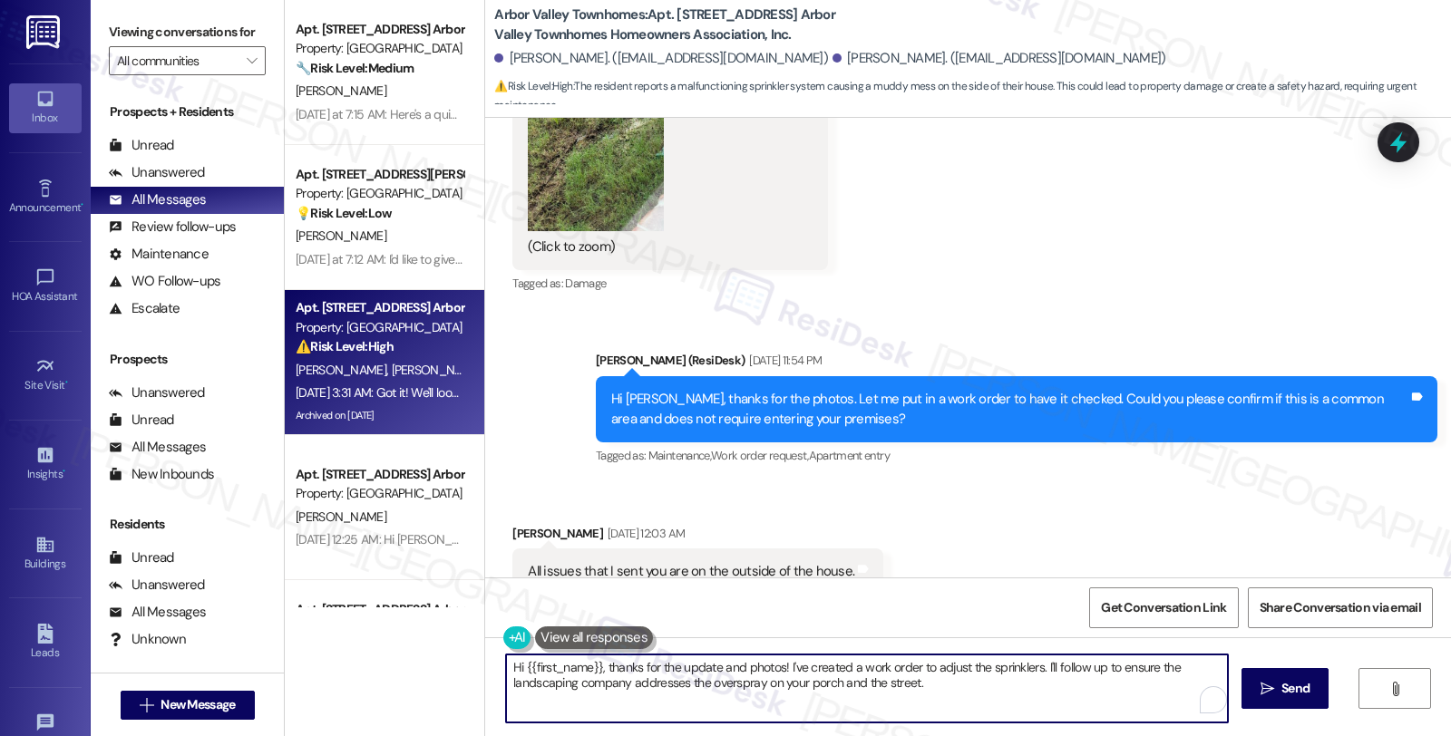
click at [510, 660] on textarea "Hi {{first_name}}, thanks for the update and photos! I've created a work order …" at bounding box center [867, 689] width 722 height 68
click at [506, 666] on textarea "Hi {{first_name}}, thanks for the update and photos! I've created a work order …" at bounding box center [867, 689] width 722 height 68
click at [665, 664] on textarea "Good morning, {{first_name}}, thanks for the update and photos! I've created a …" at bounding box center [867, 689] width 722 height 68
click at [664, 664] on textarea "Good morning, {{first_name}}, thanks for the update and photos! I've created a …" at bounding box center [867, 689] width 722 height 68
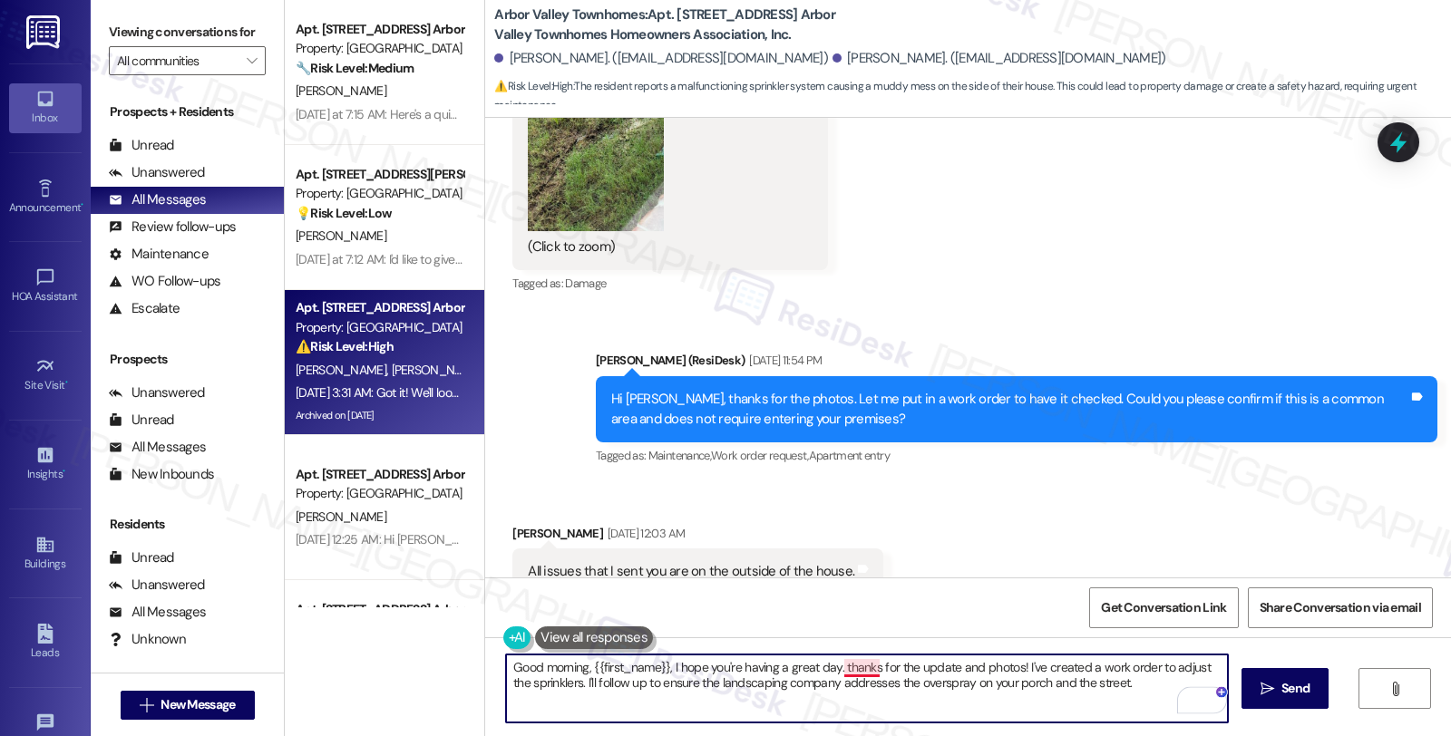
click at [832, 674] on textarea "Good morning, {{first_name}}, I hope you're having a great day. thanks for the …" at bounding box center [867, 689] width 722 height 68
paste textarea "WO #110-1 (sprinklers"
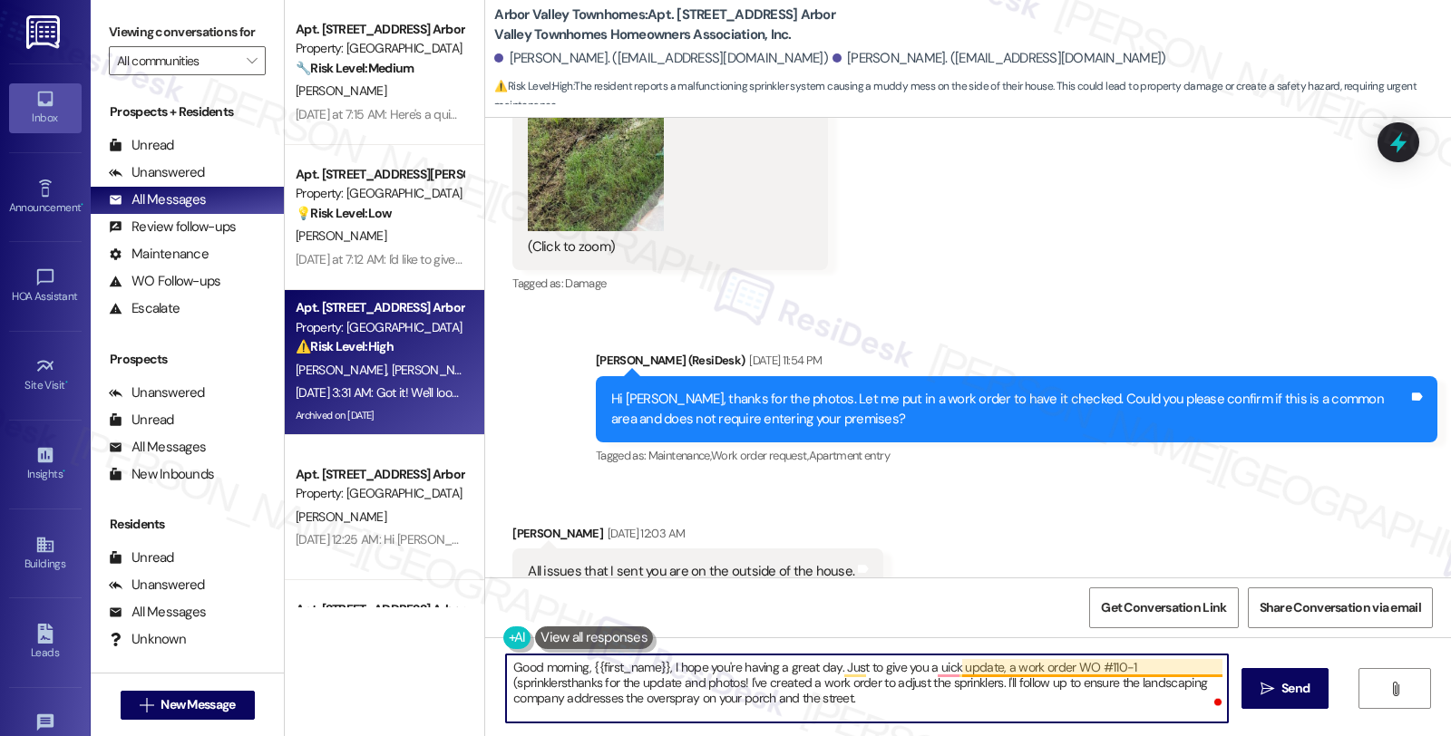
click at [1063, 665] on textarea "Good morning, {{first_name}}, I hope you're having a great day. Just to give yo…" at bounding box center [867, 689] width 722 height 68
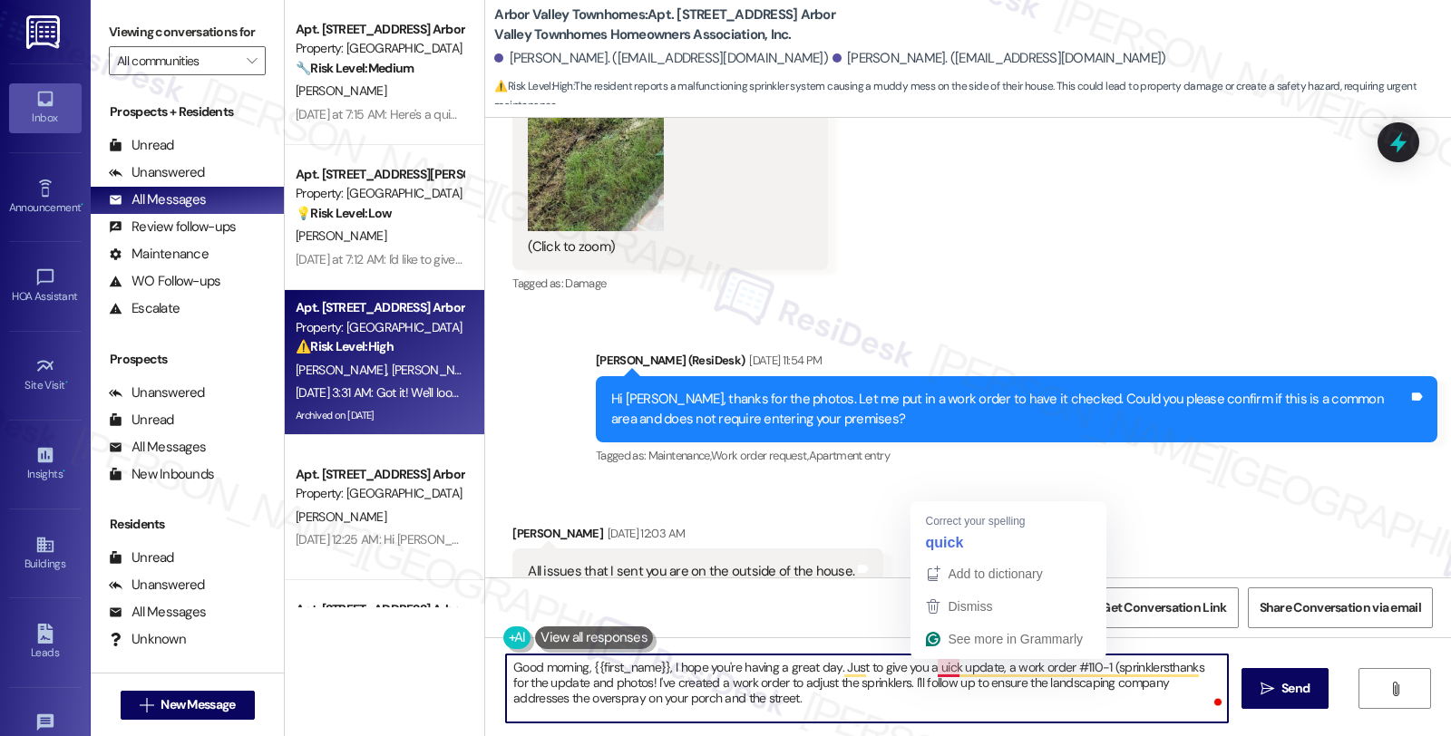
click at [922, 665] on textarea "Good morning, {{first_name}}, I hope you're having a great day. Just to give yo…" at bounding box center [867, 689] width 722 height 68
click at [998, 665] on textarea "Good morning, {{first_name}}, I hope you're having a great day. Just to give yo…" at bounding box center [867, 689] width 722 height 68
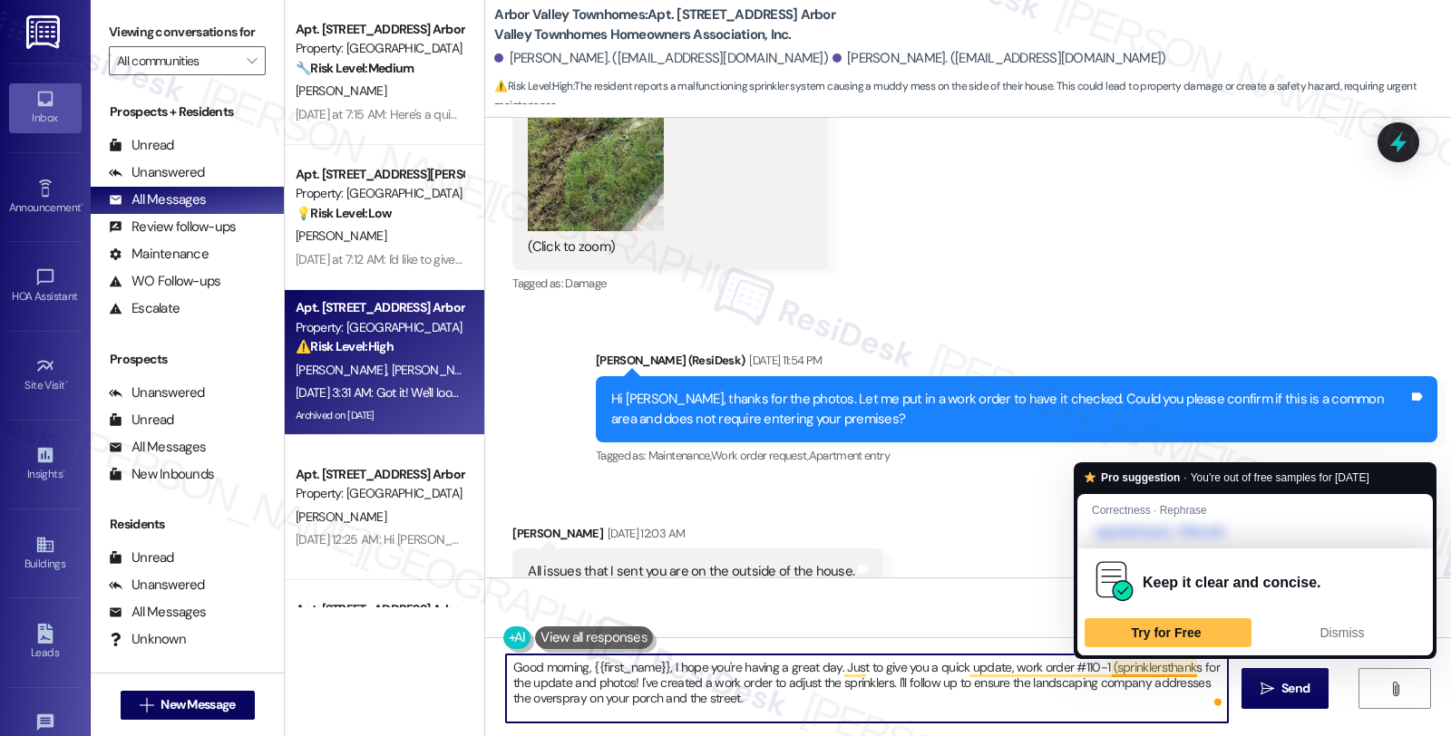
click at [1144, 665] on textarea "Good morning, {{first_name}}, I hope you're having a great day. Just to give yo…" at bounding box center [867, 689] width 722 height 68
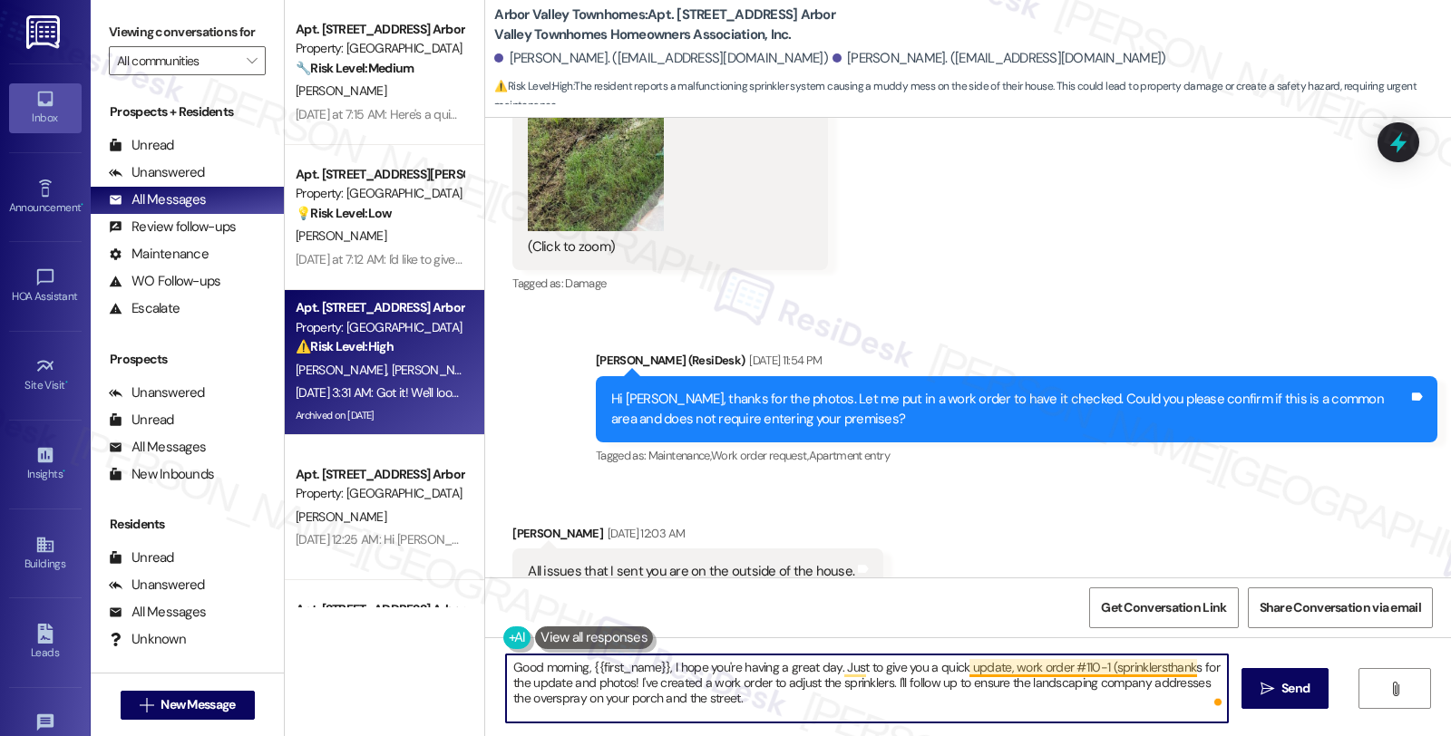
click at [1099, 665] on textarea "Good morning, {{first_name}}, I hope you're having a great day. Just to give yo…" at bounding box center [867, 689] width 722 height 68
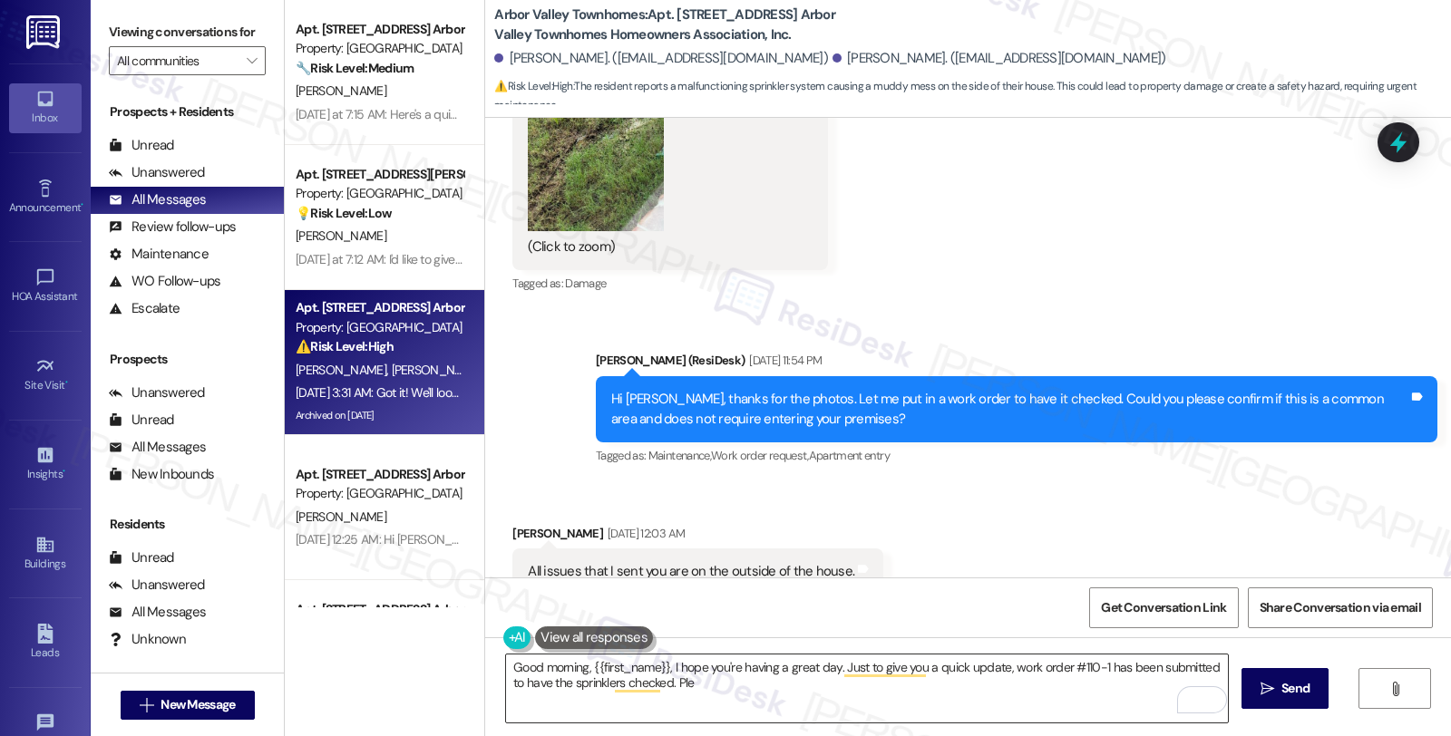
click at [675, 685] on textarea "Good morning, {{first_name}}, I hope you're having a great day. Just to give yo…" at bounding box center [867, 689] width 722 height 68
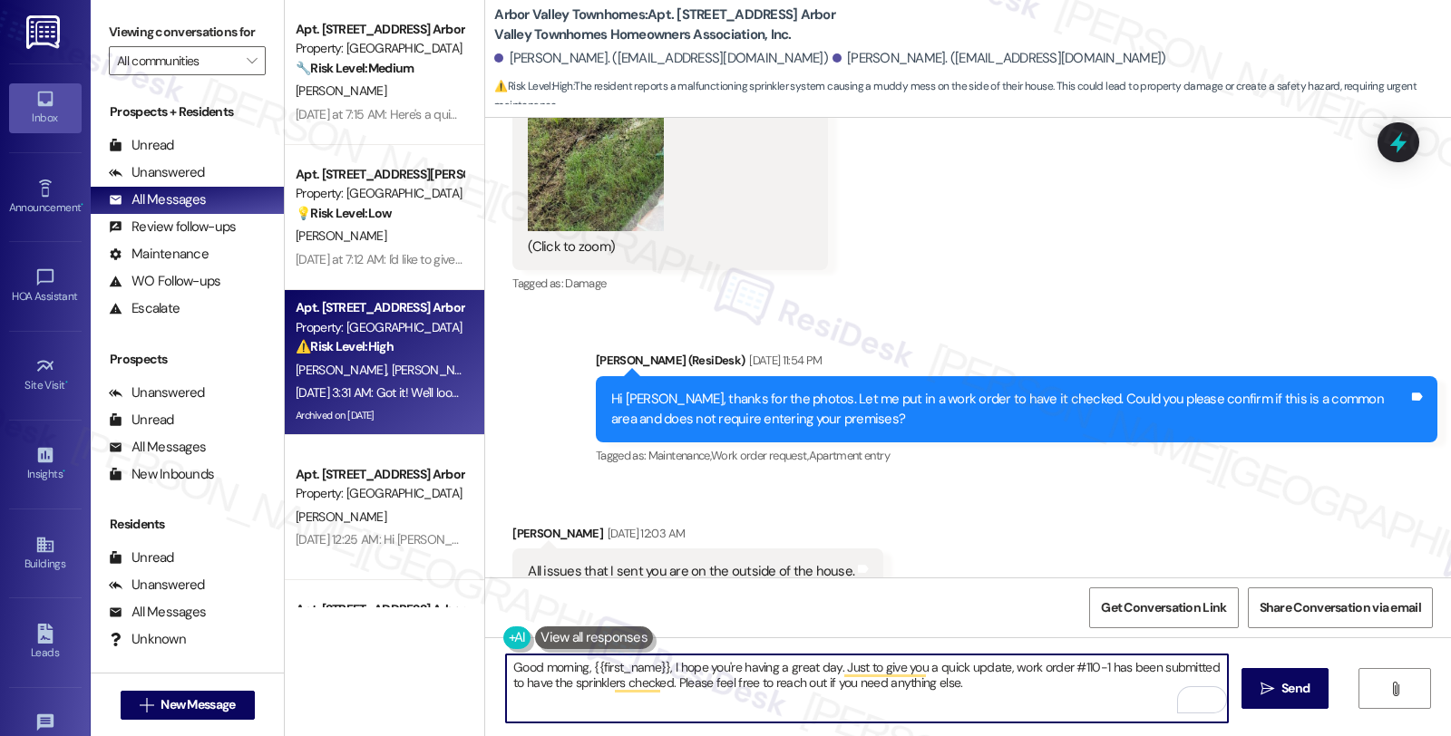
click at [972, 686] on textarea "Good morning, {{first_name}}, I hope you're having a great day. Just to give yo…" at bounding box center [867, 689] width 722 height 68
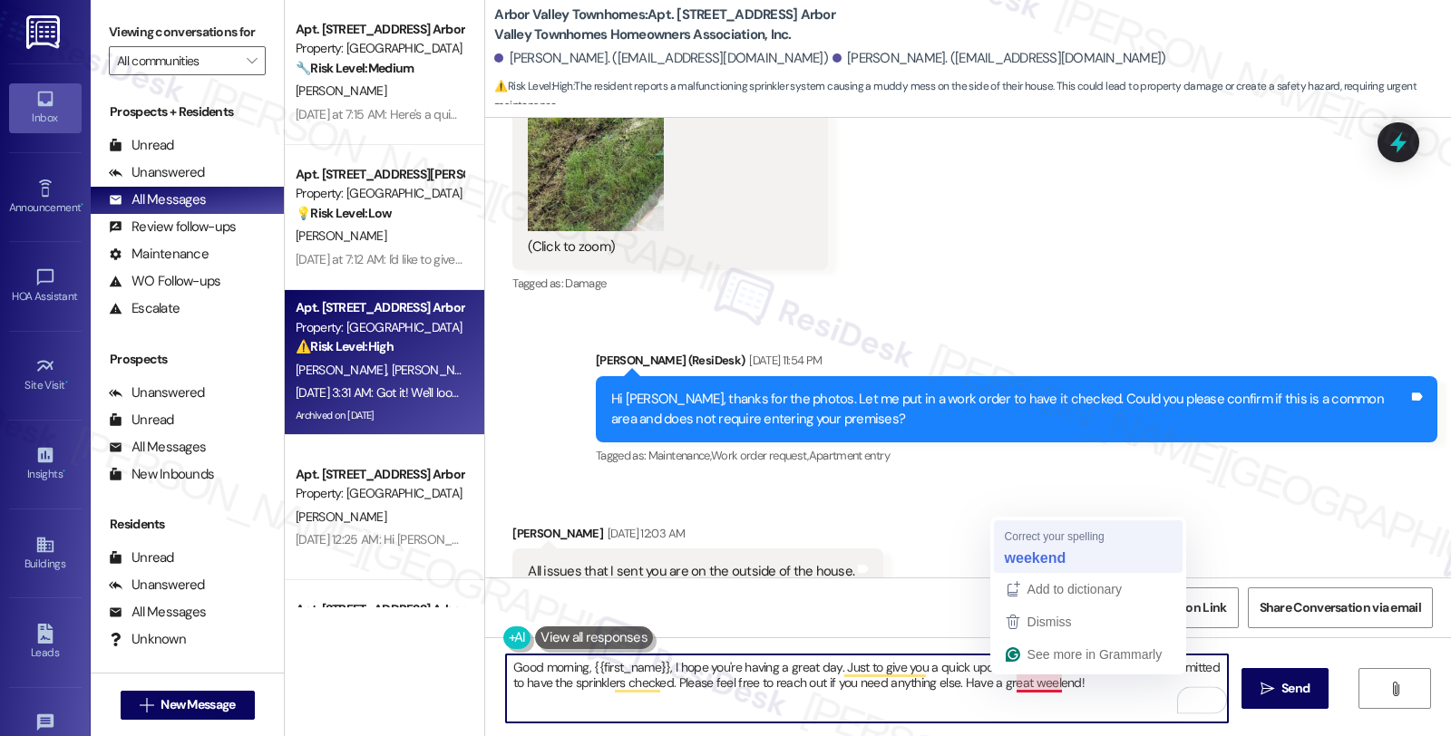
type textarea "Good morning, {{first_name}}, I hope you're having a great day. Just to give yo…"
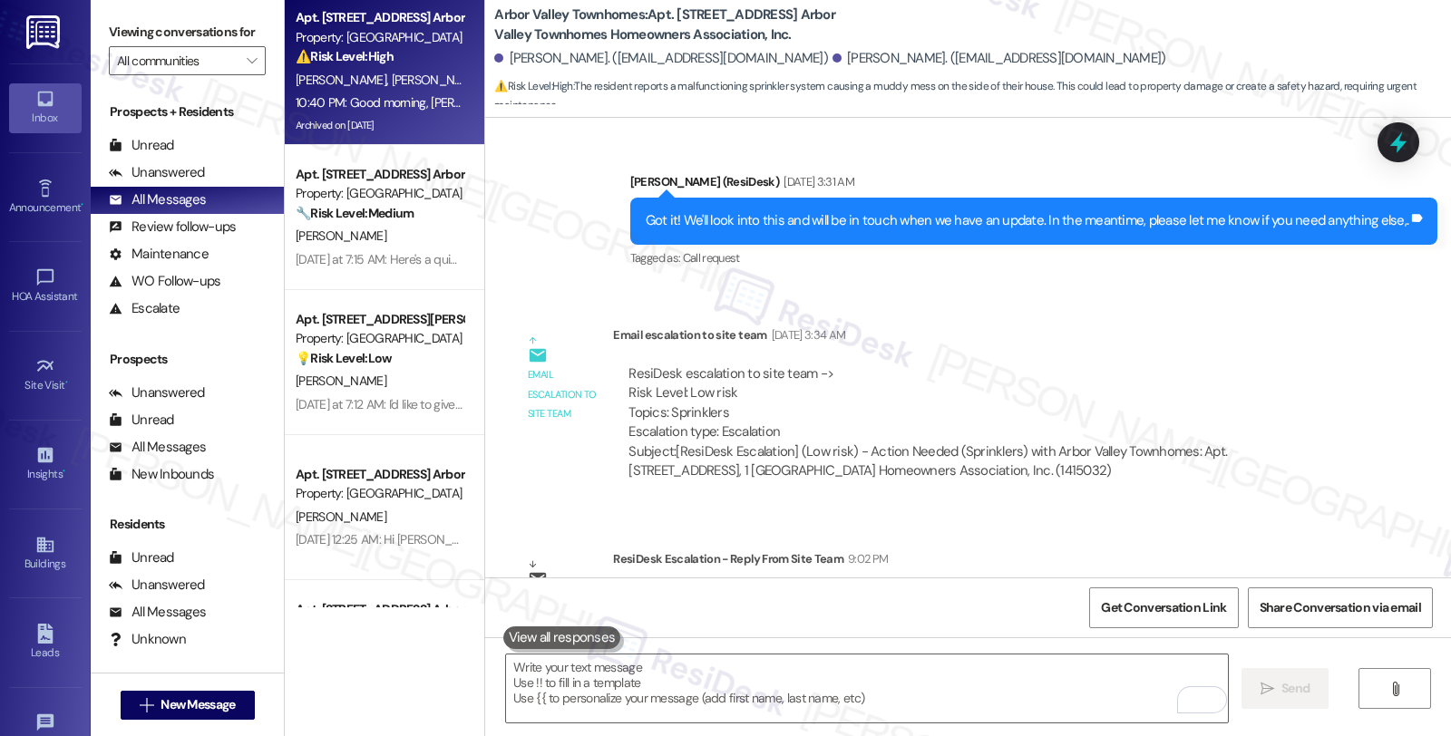
scroll to position [9150, 0]
